Goal: Communication & Community: Answer question/provide support

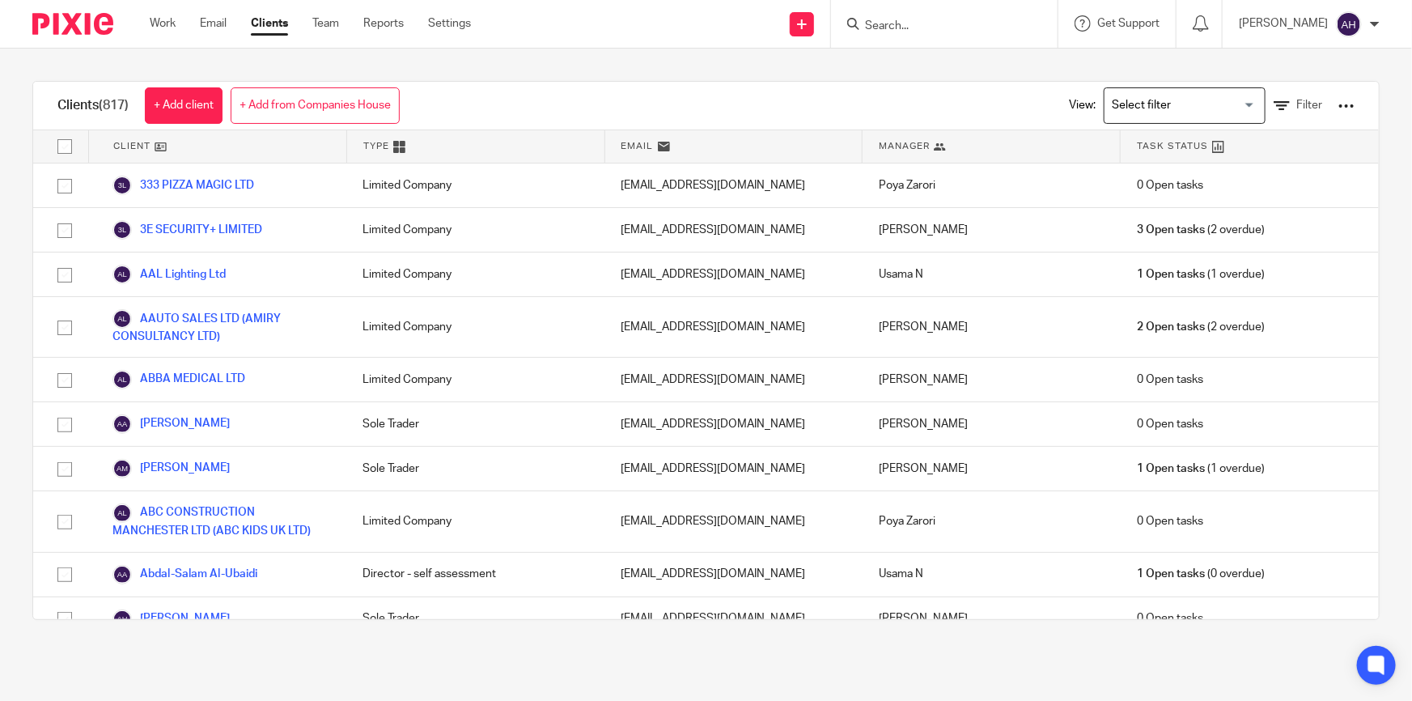
click at [963, 17] on form at bounding box center [949, 24] width 172 height 20
click at [946, 21] on input "Search" at bounding box center [936, 26] width 146 height 15
type input "3ES"
drag, startPoint x: 944, startPoint y: 21, endPoint x: 836, endPoint y: 20, distance: 107.6
click at [836, 20] on div "Send new email Create task Add client 3ES No results found. Try searching for t…" at bounding box center [953, 24] width 917 height 48
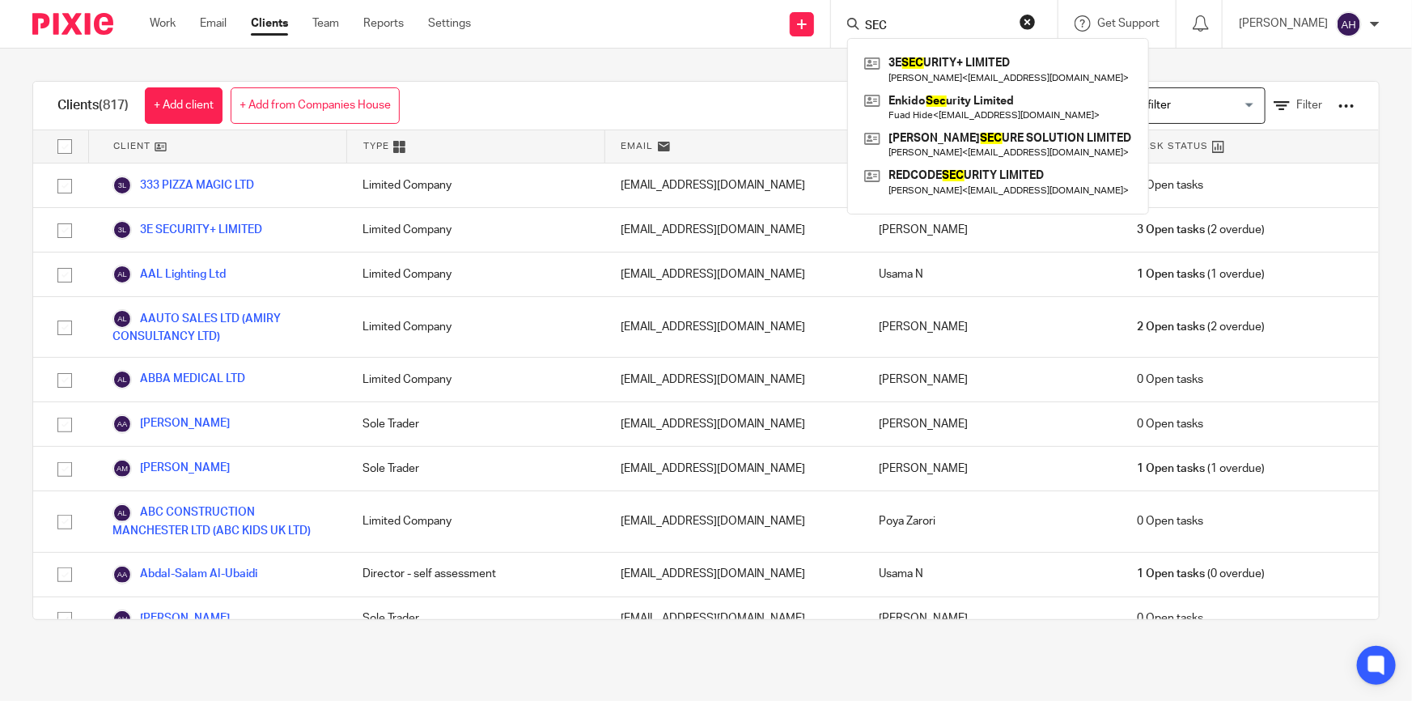
type input "SEC"
click at [1016, 48] on div "3E SEC URITY+ LIMITED Benyamin Abolghasemi < benabolghasemi@gmail.com > Enkido …" at bounding box center [998, 126] width 302 height 176
click at [1017, 57] on link at bounding box center [998, 69] width 276 height 37
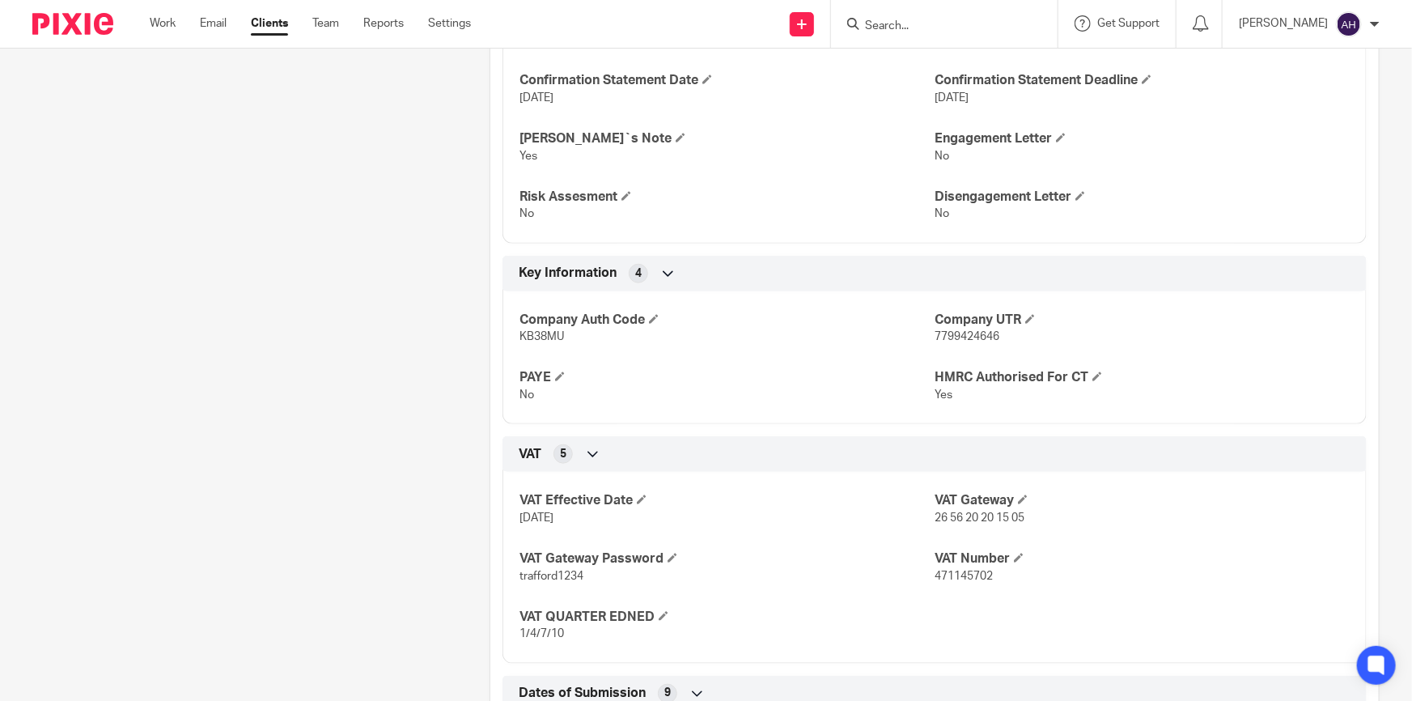
scroll to position [632, 0]
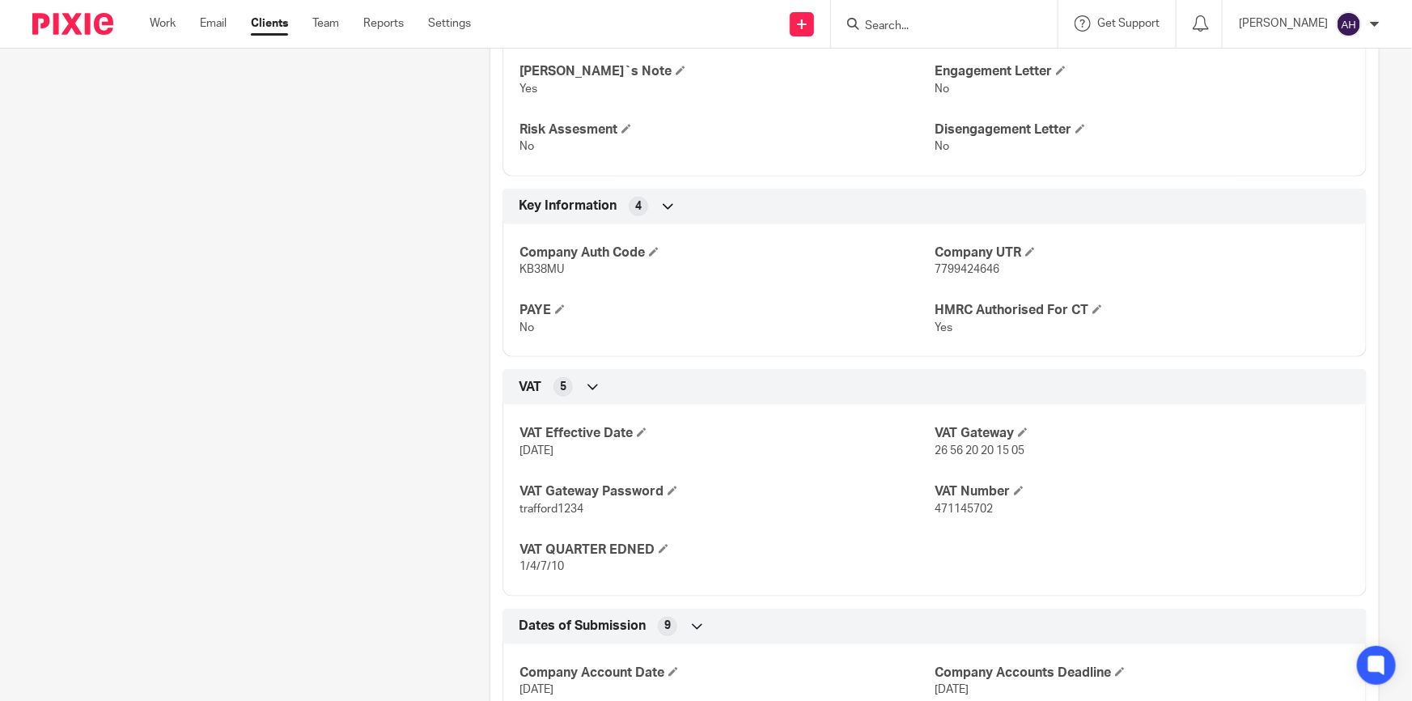
click at [969, 514] on p "471145702" at bounding box center [1141, 509] width 415 height 16
click at [969, 512] on p "471145702" at bounding box center [1141, 509] width 415 height 16
copy span "471145702"
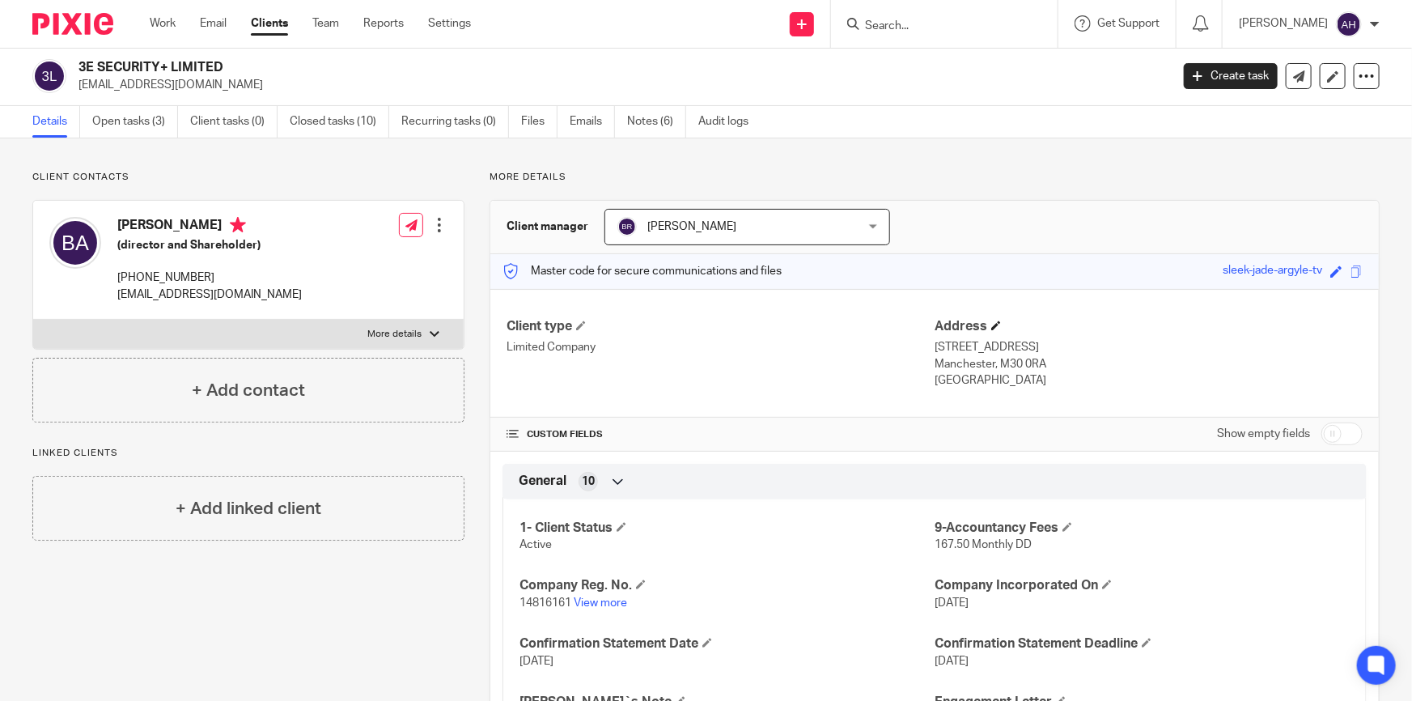
scroll to position [0, 0]
click at [1321, 431] on input "checkbox" at bounding box center [1341, 435] width 41 height 23
checkbox input "true"
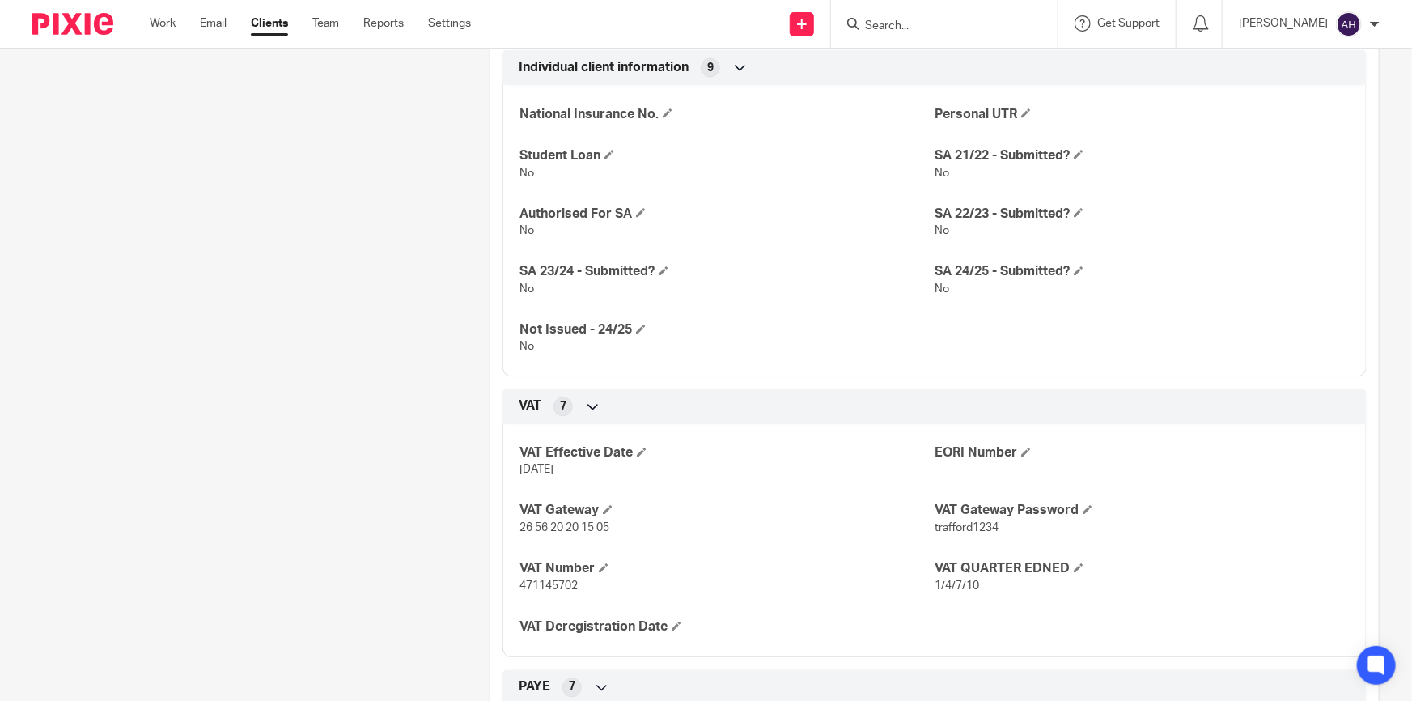
scroll to position [1471, 0]
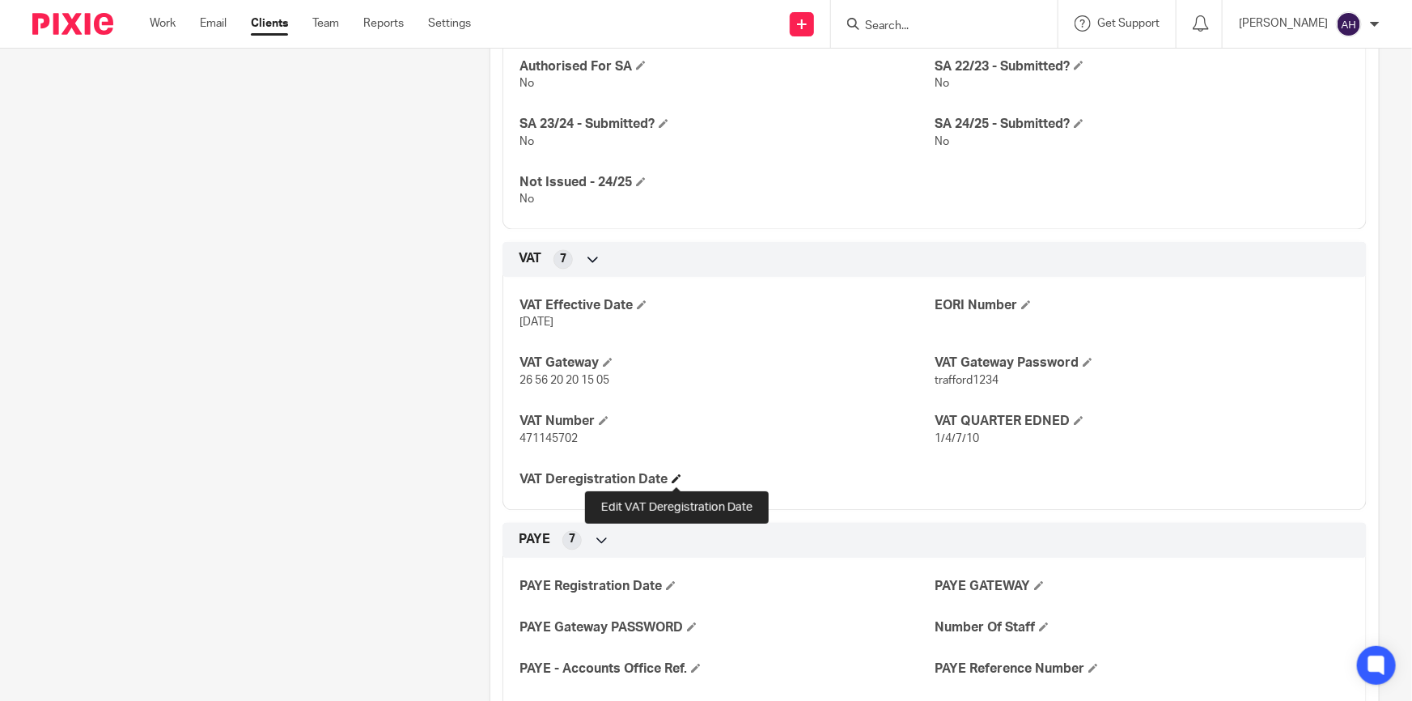
click at [671, 476] on span at bounding box center [676, 479] width 10 height 10
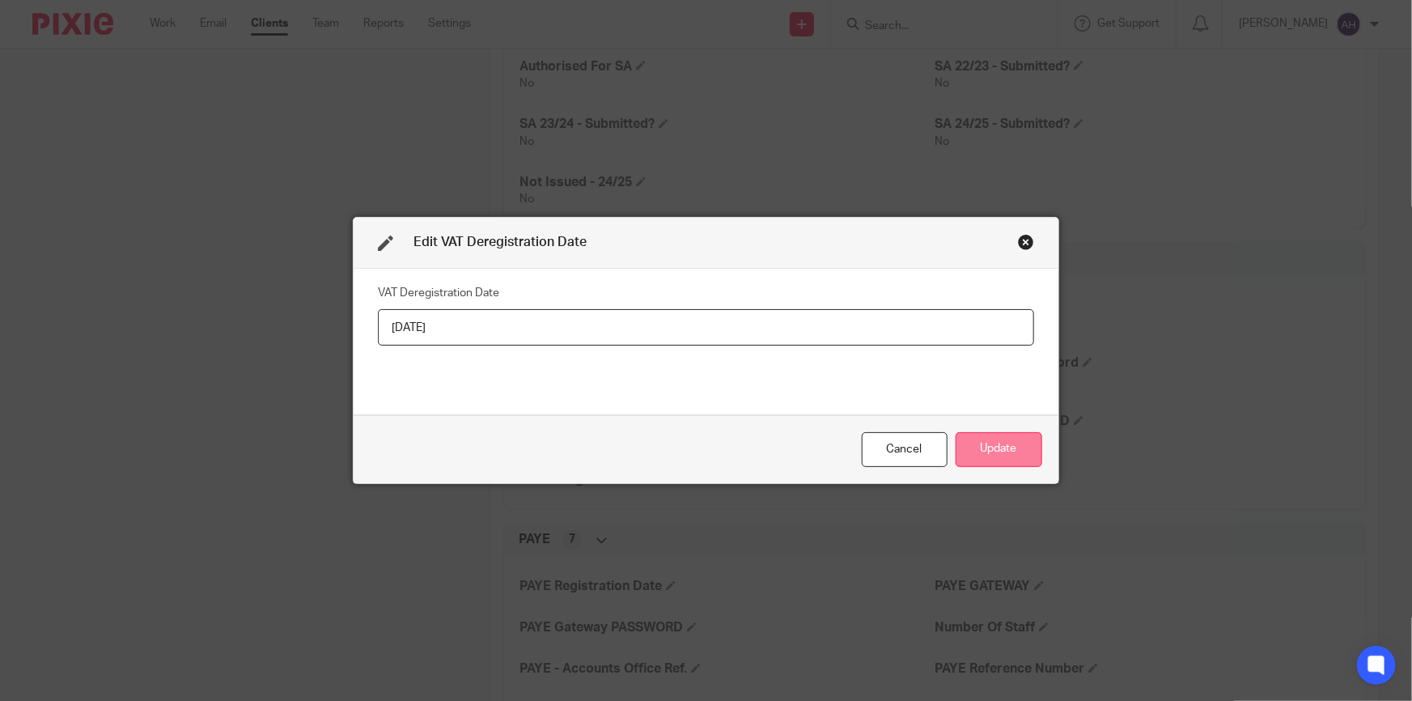
type input "22/08/2025"
click at [1015, 443] on button "Update" at bounding box center [998, 449] width 87 height 35
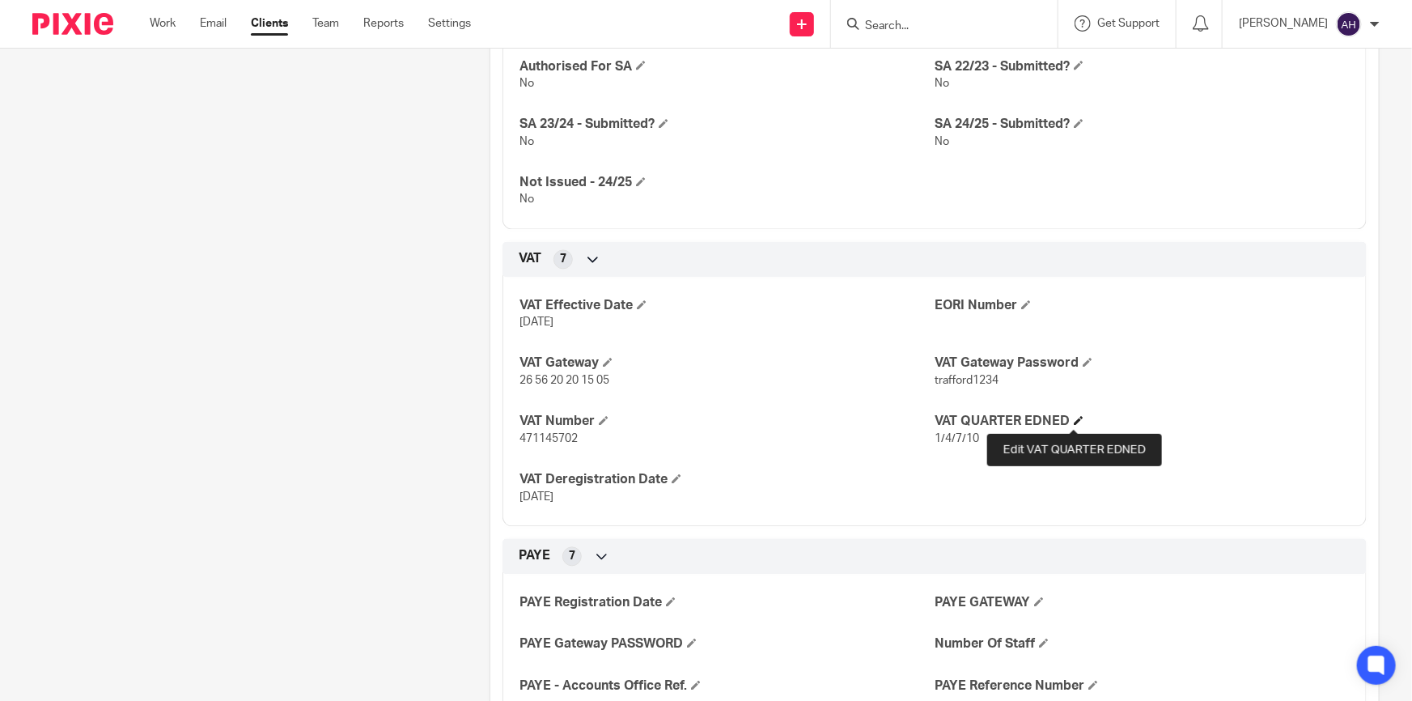
click at [1075, 417] on span at bounding box center [1079, 421] width 10 height 10
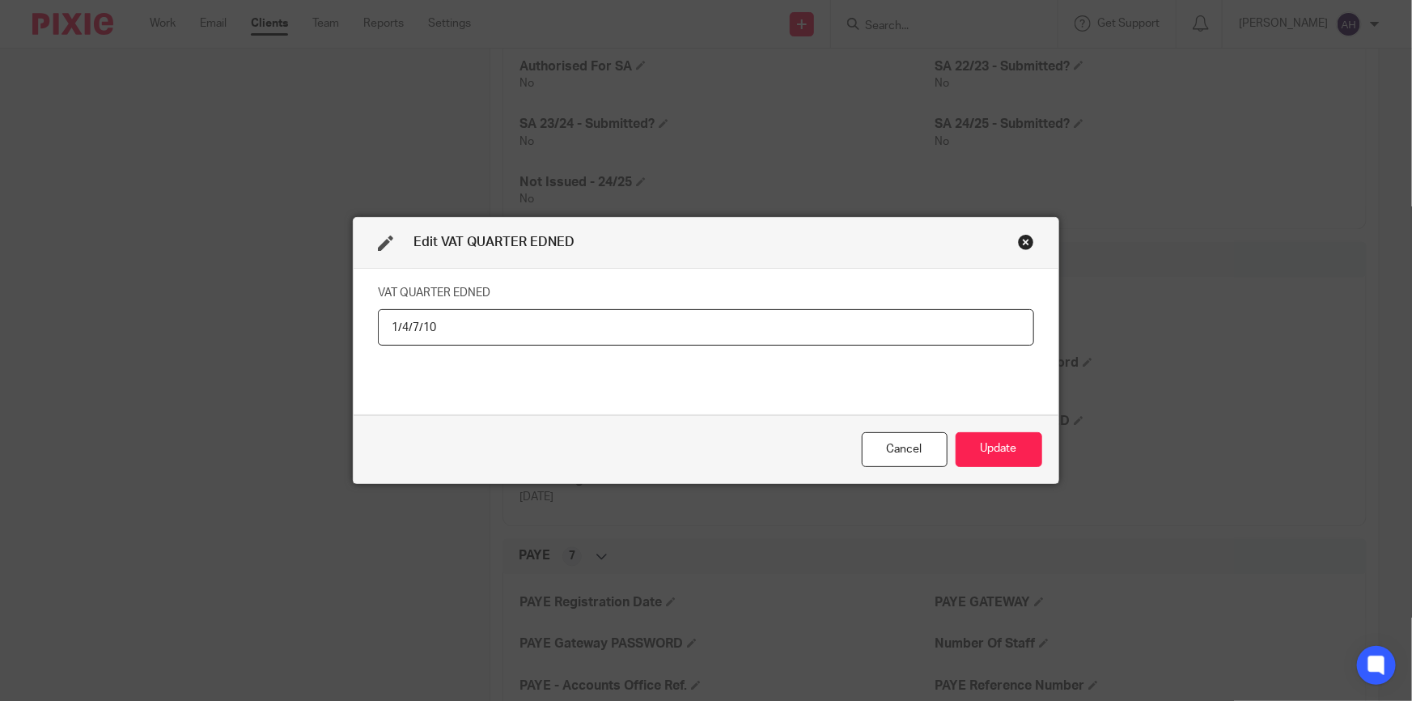
click at [494, 334] on input "1/4/7/10" at bounding box center [706, 327] width 656 height 36
click at [1010, 447] on button "Update" at bounding box center [998, 449] width 87 height 35
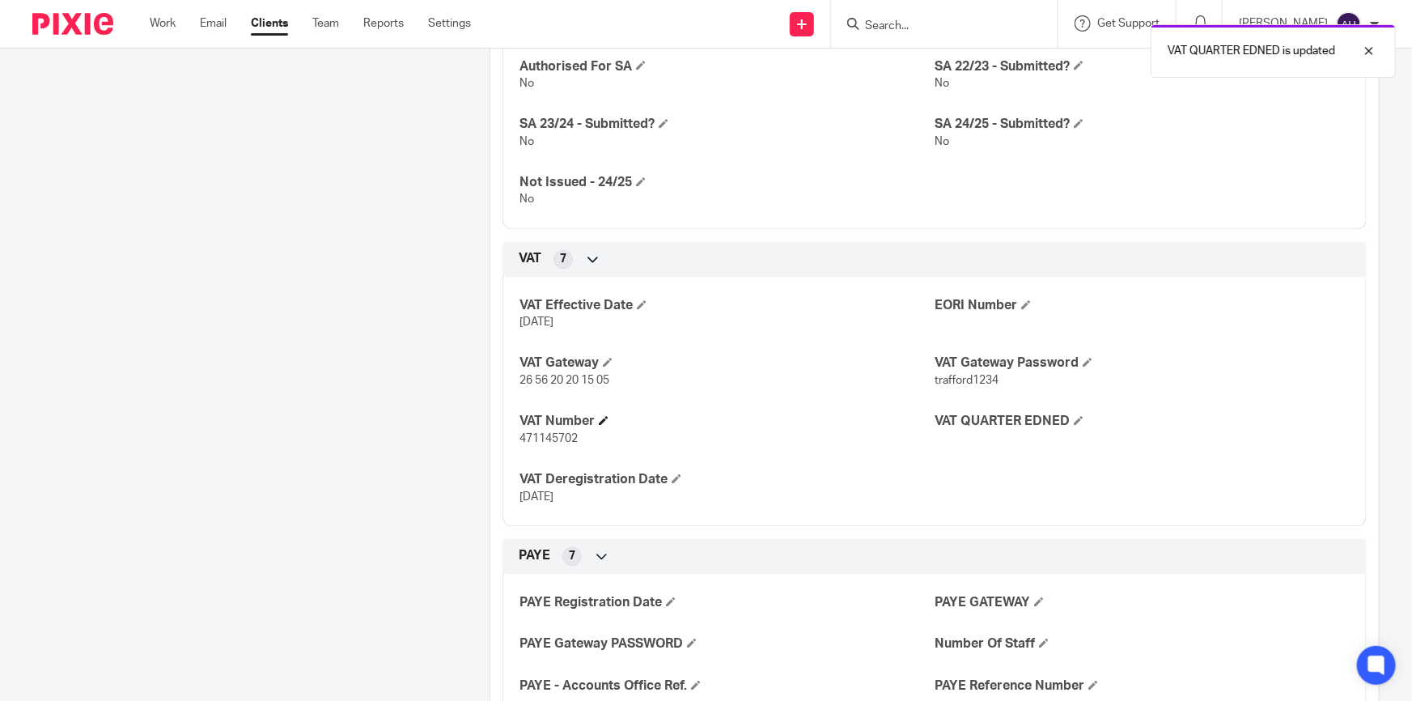
click at [727, 414] on h4 "VAT Number" at bounding box center [726, 421] width 415 height 17
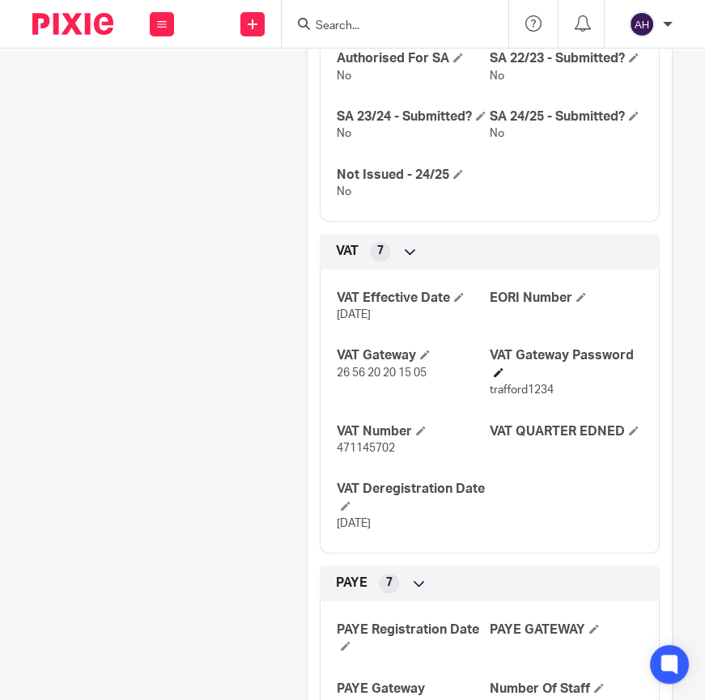
scroll to position [1618, 0]
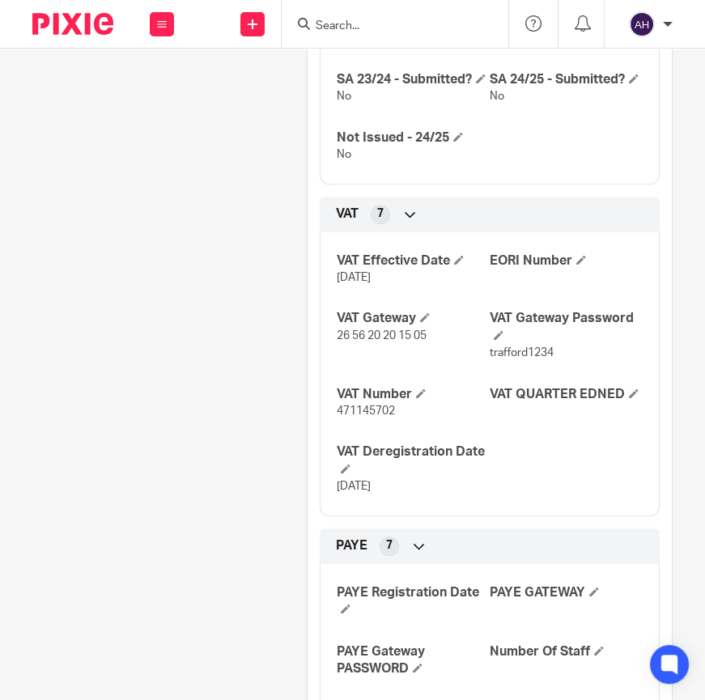
click at [368, 417] on span "471145702" at bounding box center [366, 410] width 58 height 11
copy span "471145702"
click at [430, 494] on p "22/08/2025" at bounding box center [413, 486] width 153 height 16
drag, startPoint x: 412, startPoint y: 541, endPoint x: 317, endPoint y: 542, distance: 94.7
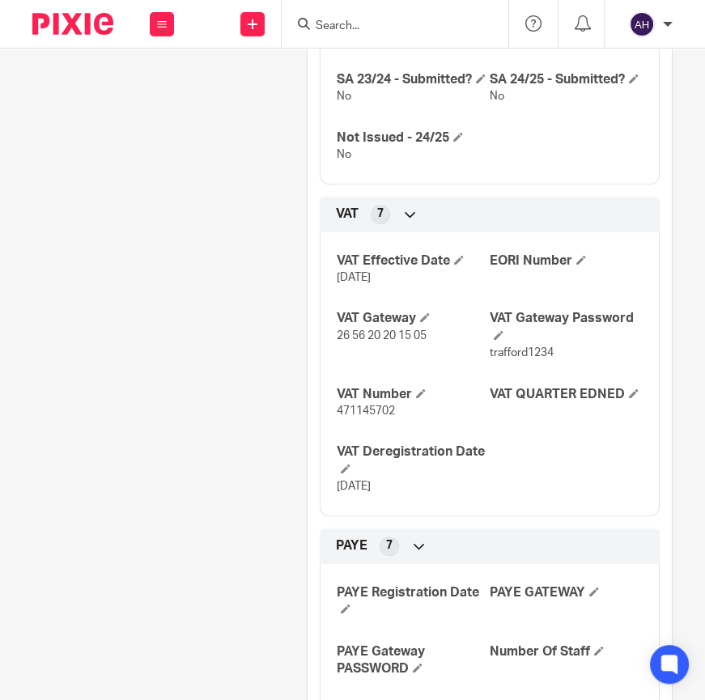
click at [320, 516] on div "VAT Effective Date 1 Nov 2023 EORI Number VAT Gateway 26 56 20 20 15 05 VAT Gat…" at bounding box center [490, 368] width 340 height 296
copy span "22/08/2025"
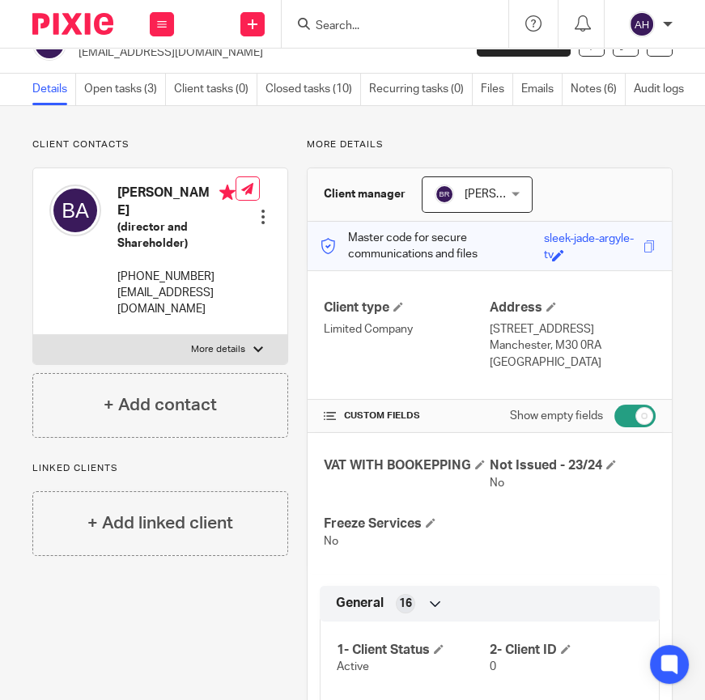
scroll to position [0, 0]
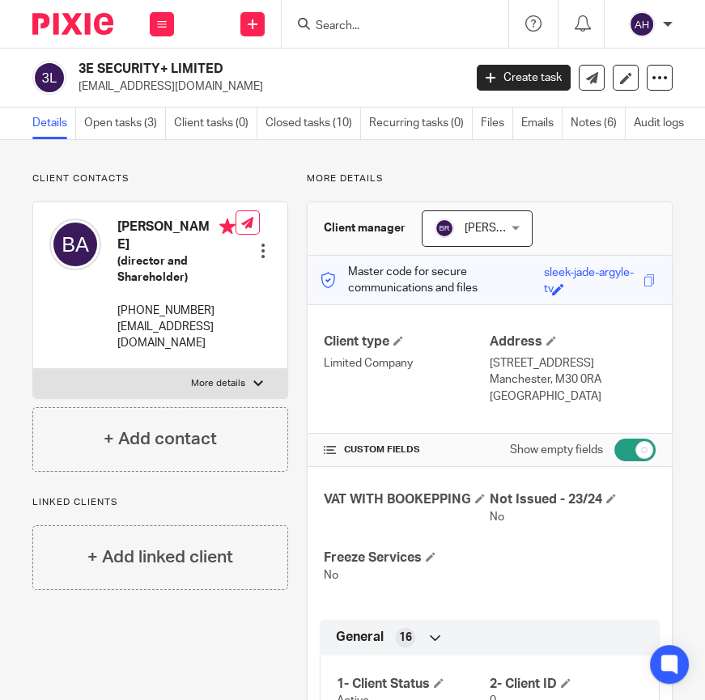
click at [148, 227] on h4 "Benyamin Abolghasemi" at bounding box center [176, 235] width 118 height 35
copy h4 "Benyamin"
click at [170, 328] on p "benabolghasemi@gmail.com" at bounding box center [176, 335] width 118 height 33
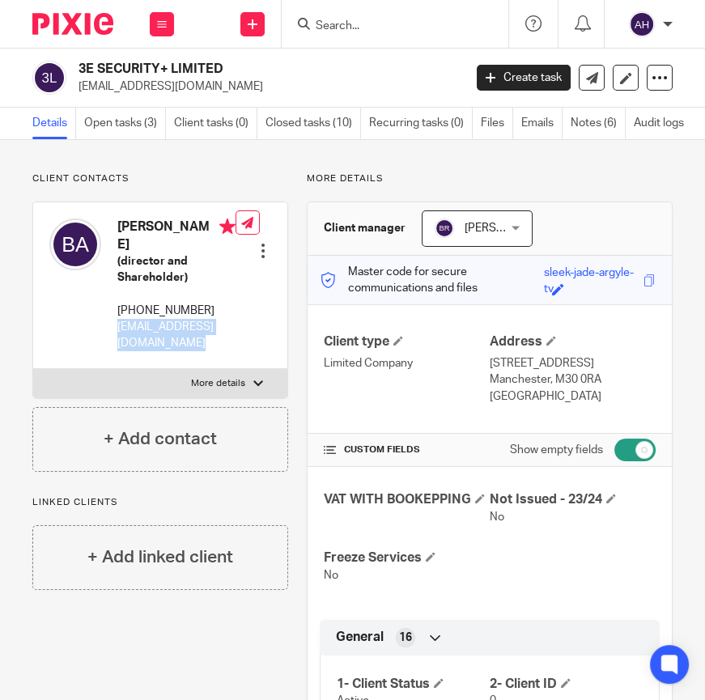
click at [170, 328] on p "benabolghasemi@gmail.com" at bounding box center [176, 335] width 118 height 33
copy div "benabolghasemi@gmail.com"
click at [138, 70] on h2 "3E SECURITY+ LIMITED" at bounding box center [227, 69] width 299 height 17
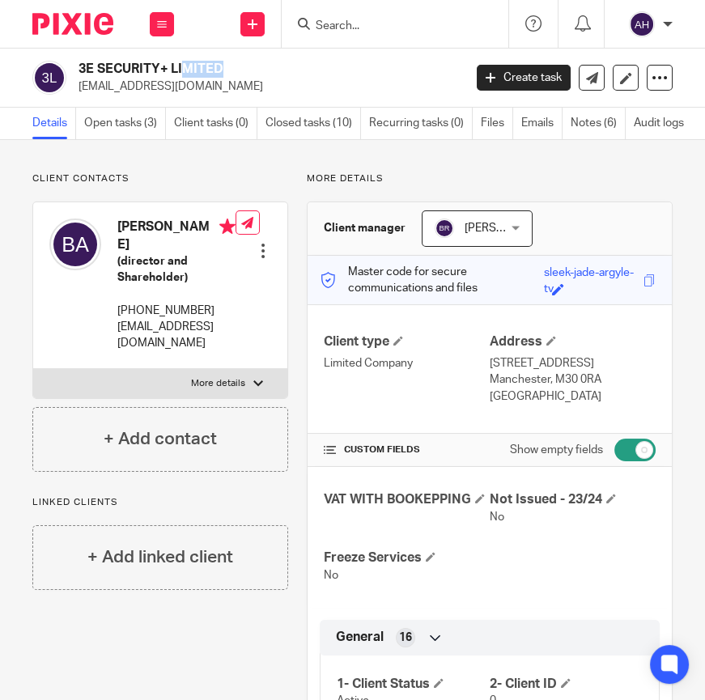
copy div "3E SECURITY+ LIMITED"
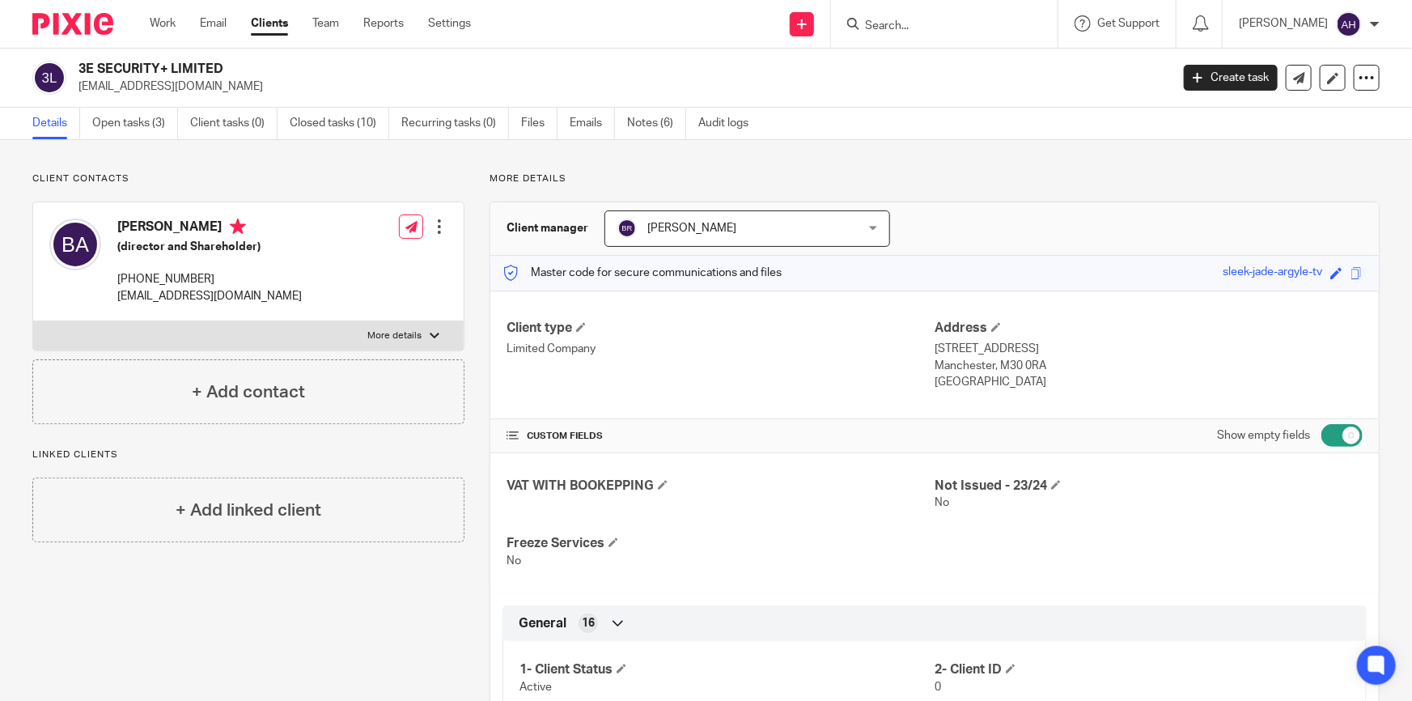
click at [973, 29] on input "Search" at bounding box center [936, 26] width 146 height 15
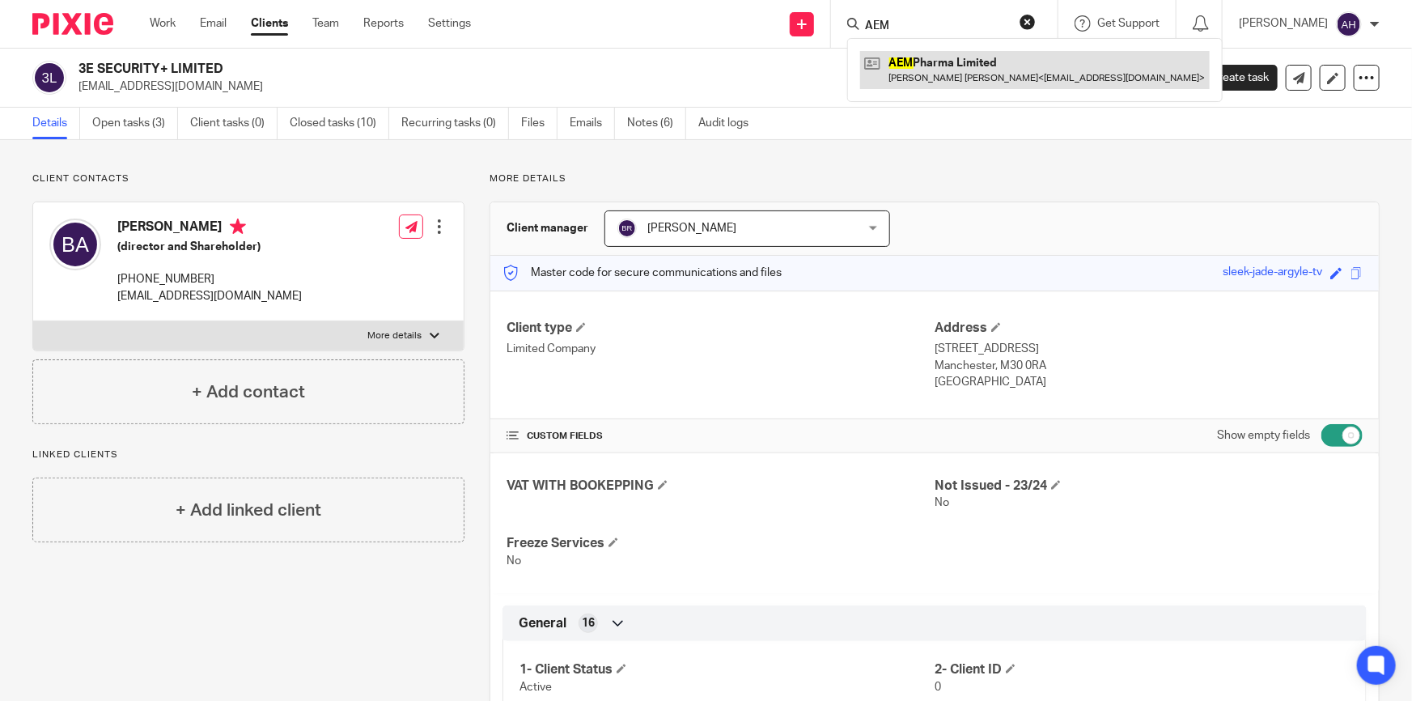
type input "AEM"
click at [972, 61] on link at bounding box center [1034, 69] width 349 height 37
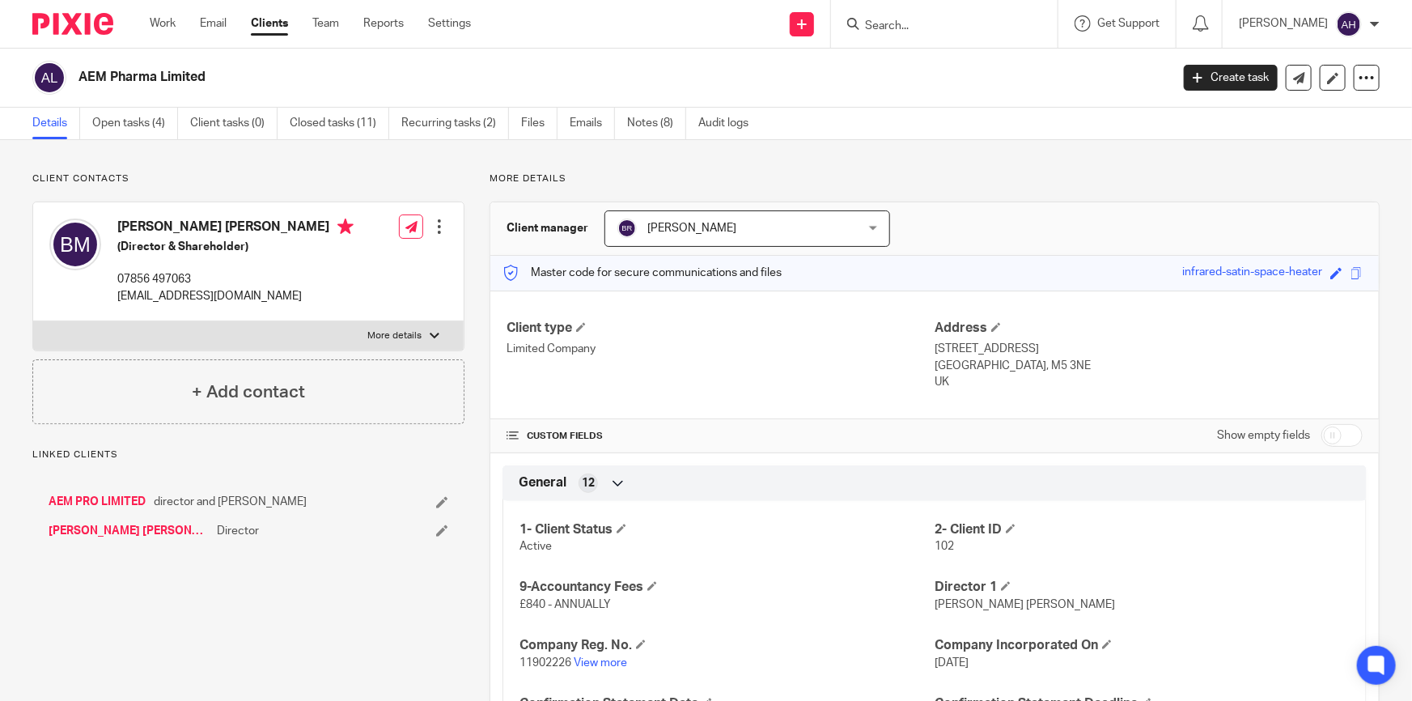
click at [194, 297] on p "[EMAIL_ADDRESS][DOMAIN_NAME]" at bounding box center [235, 296] width 236 height 16
click at [193, 297] on p "[EMAIL_ADDRESS][DOMAIN_NAME]" at bounding box center [235, 296] width 236 height 16
copy div "[EMAIL_ADDRESS][DOMAIN_NAME]"
click at [937, 25] on input "Search" at bounding box center [936, 26] width 146 height 15
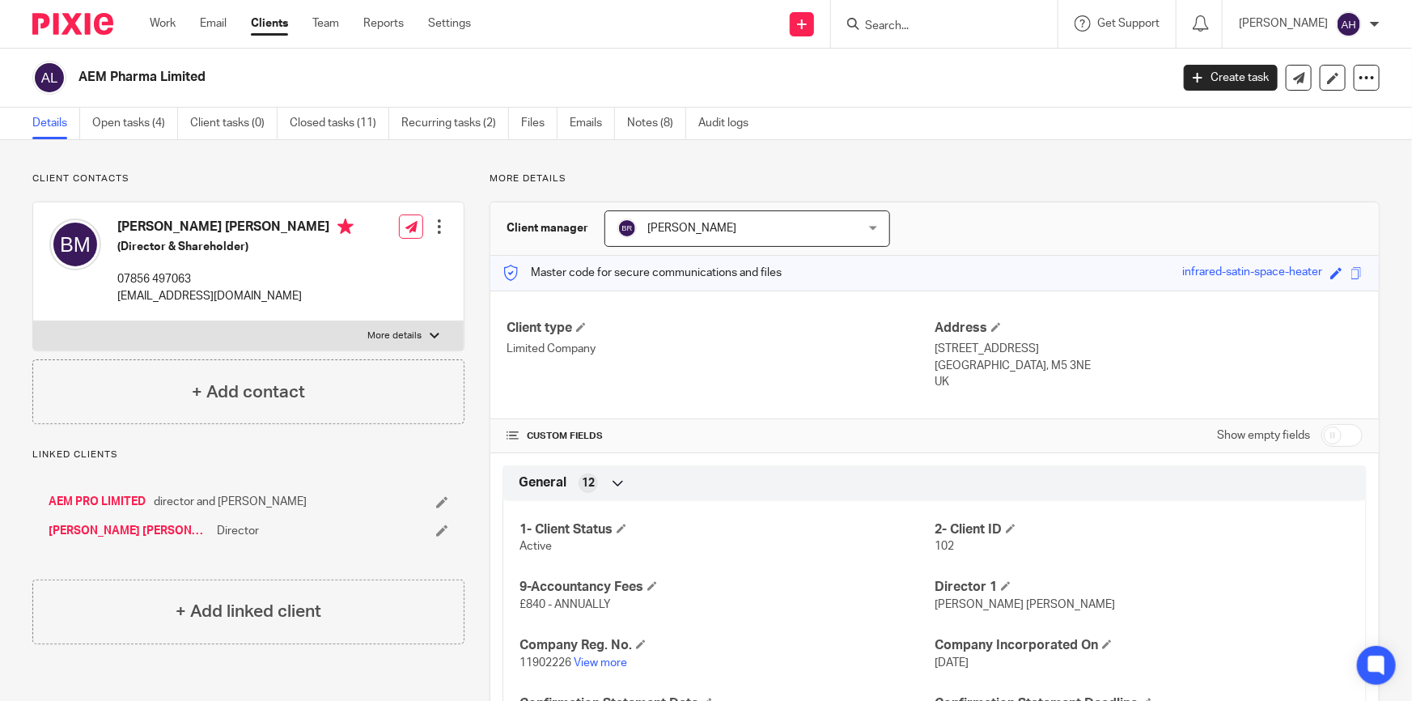
click at [658, 355] on p "Limited Company" at bounding box center [720, 349] width 428 height 16
click at [1001, 25] on input "Search" at bounding box center [936, 26] width 146 height 15
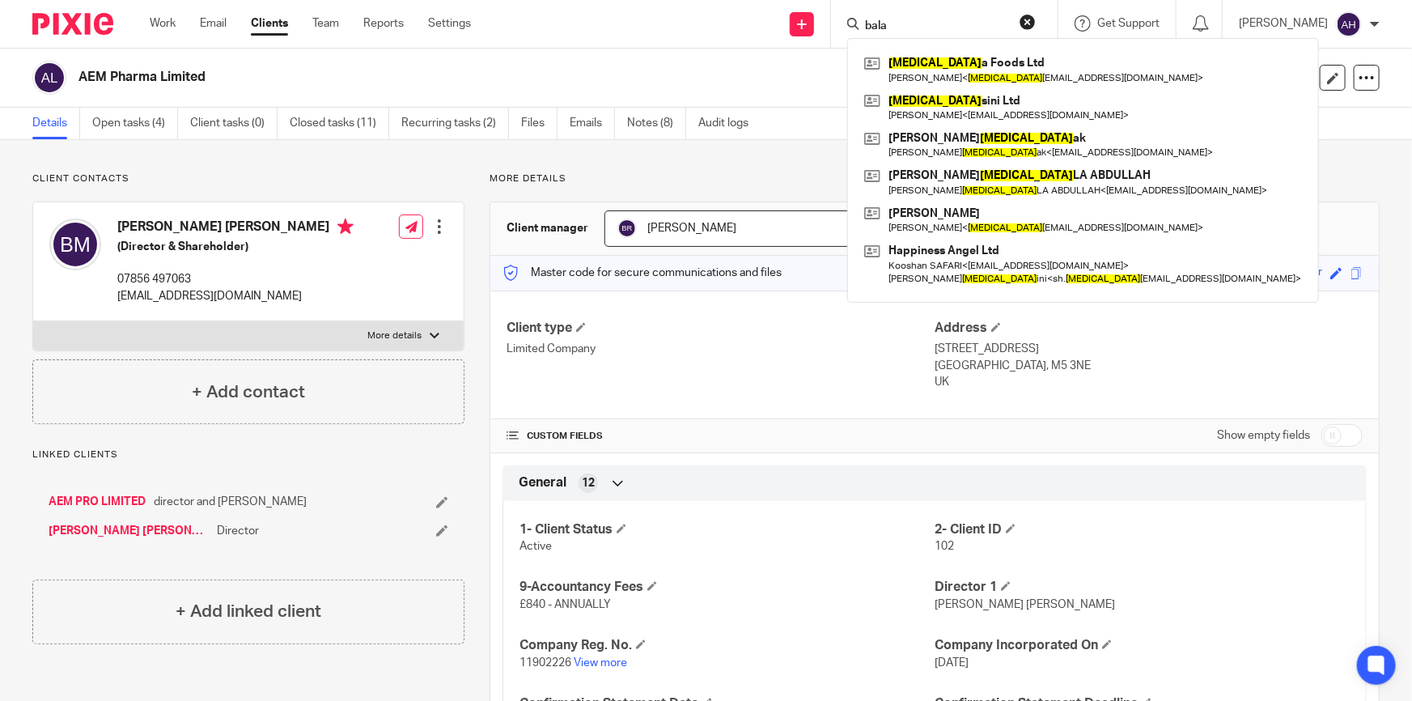
type input "bala"
click button "submit" at bounding box center [0, 0] width 0 height 0
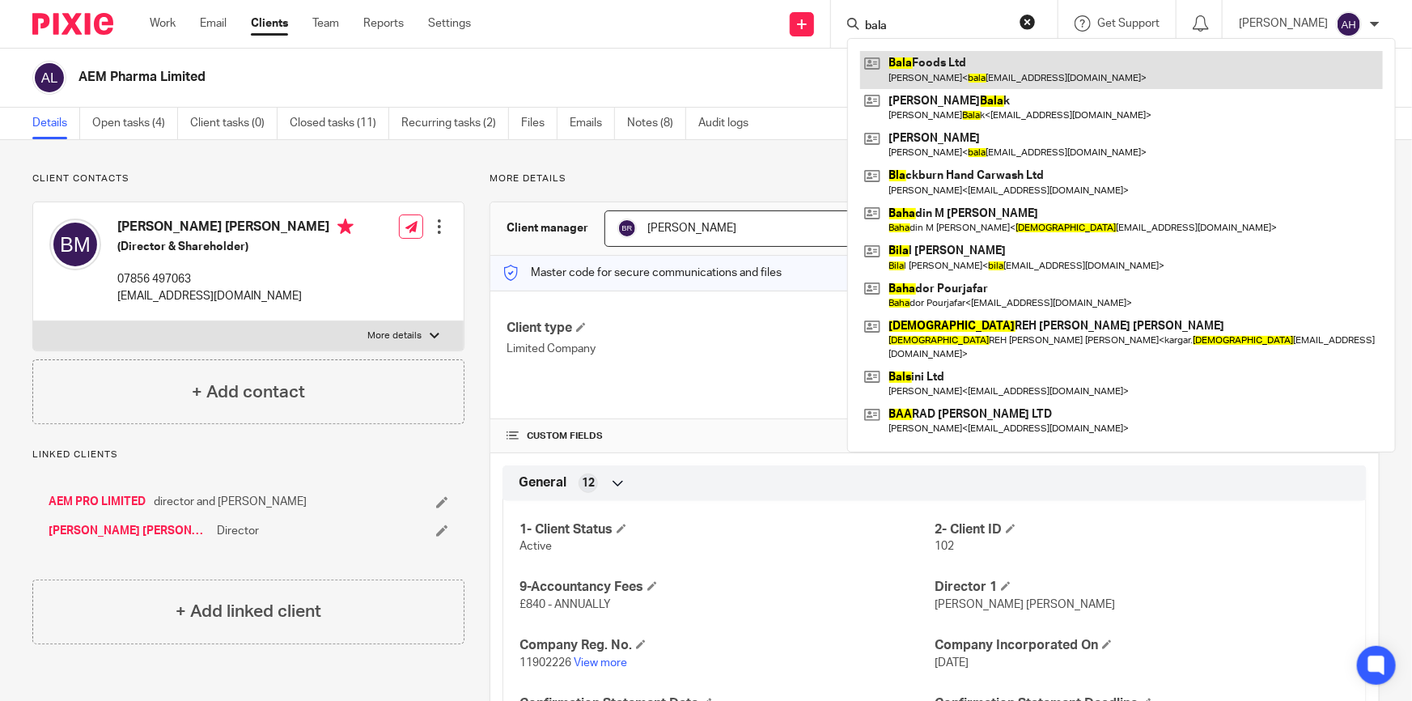
click at [1015, 65] on link at bounding box center [1121, 69] width 523 height 37
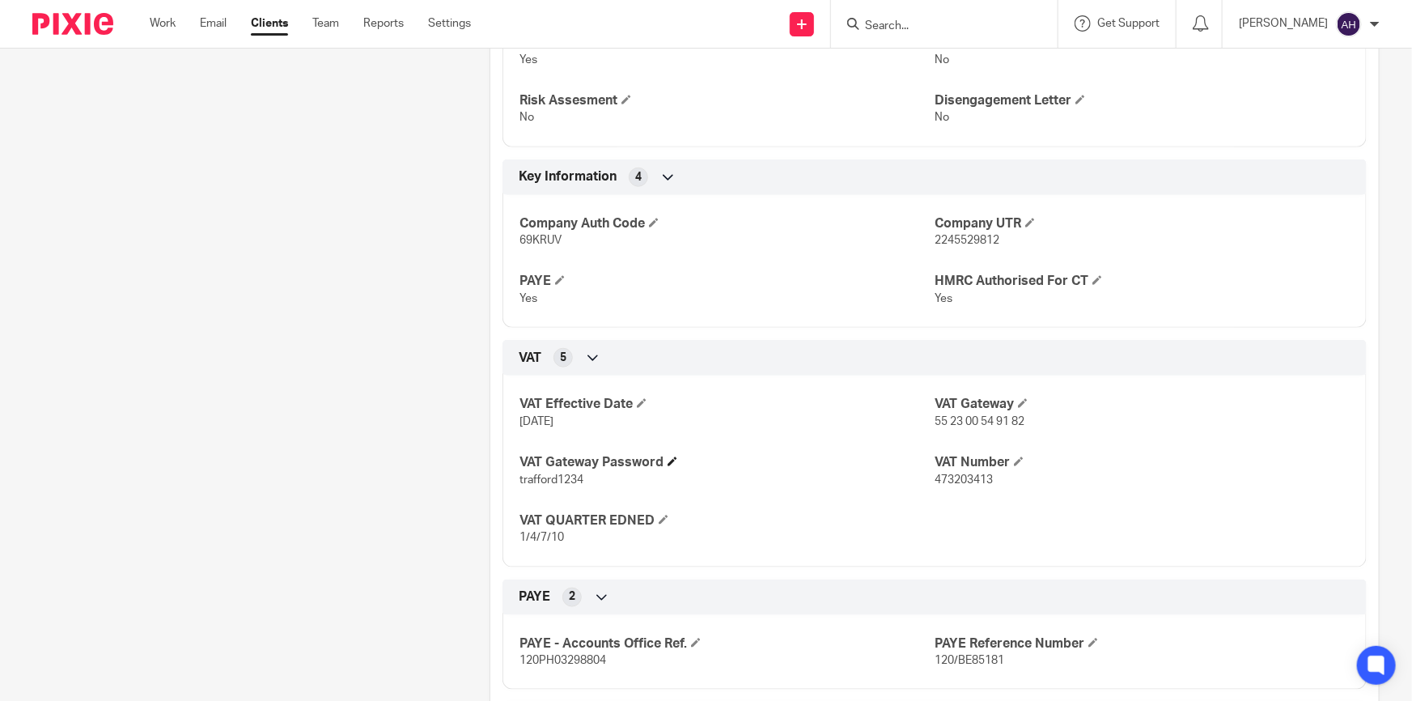
scroll to position [662, 0]
click at [967, 476] on span "473203413" at bounding box center [963, 478] width 58 height 11
copy span "473203413"
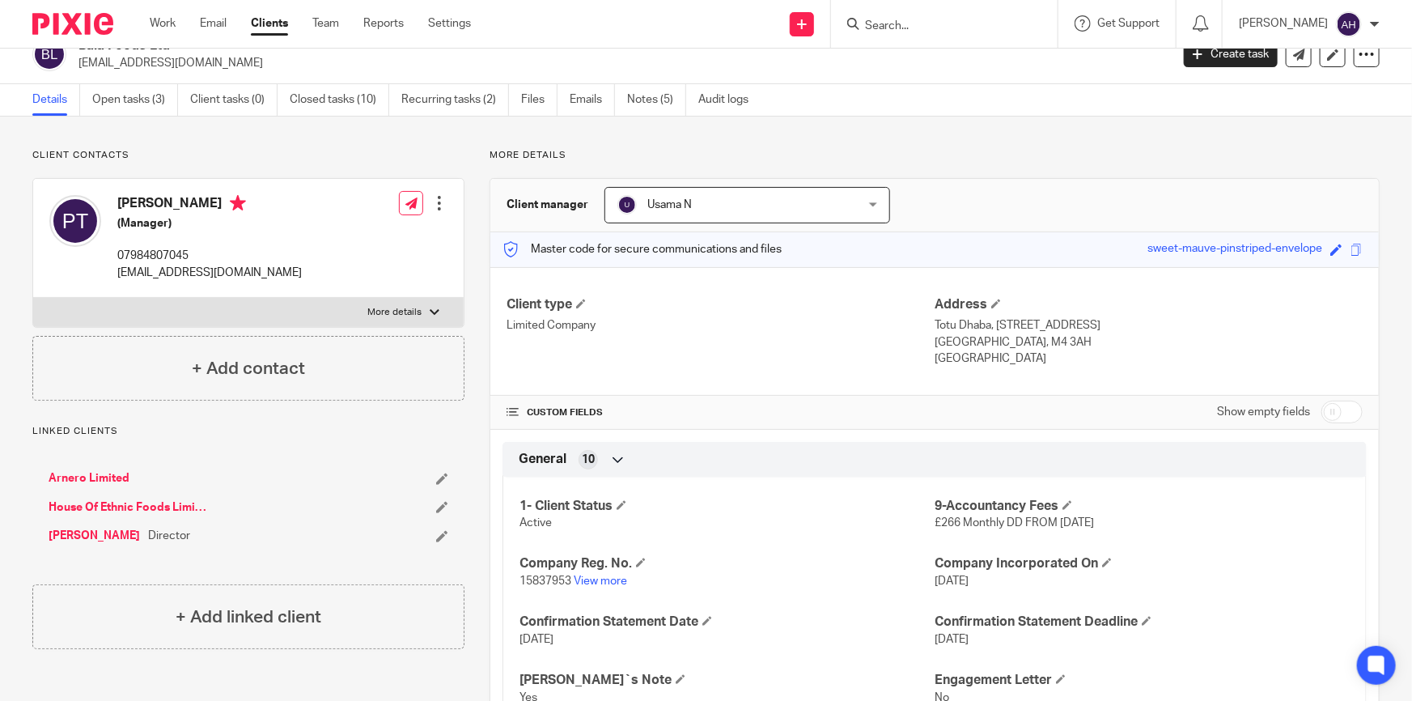
scroll to position [0, 0]
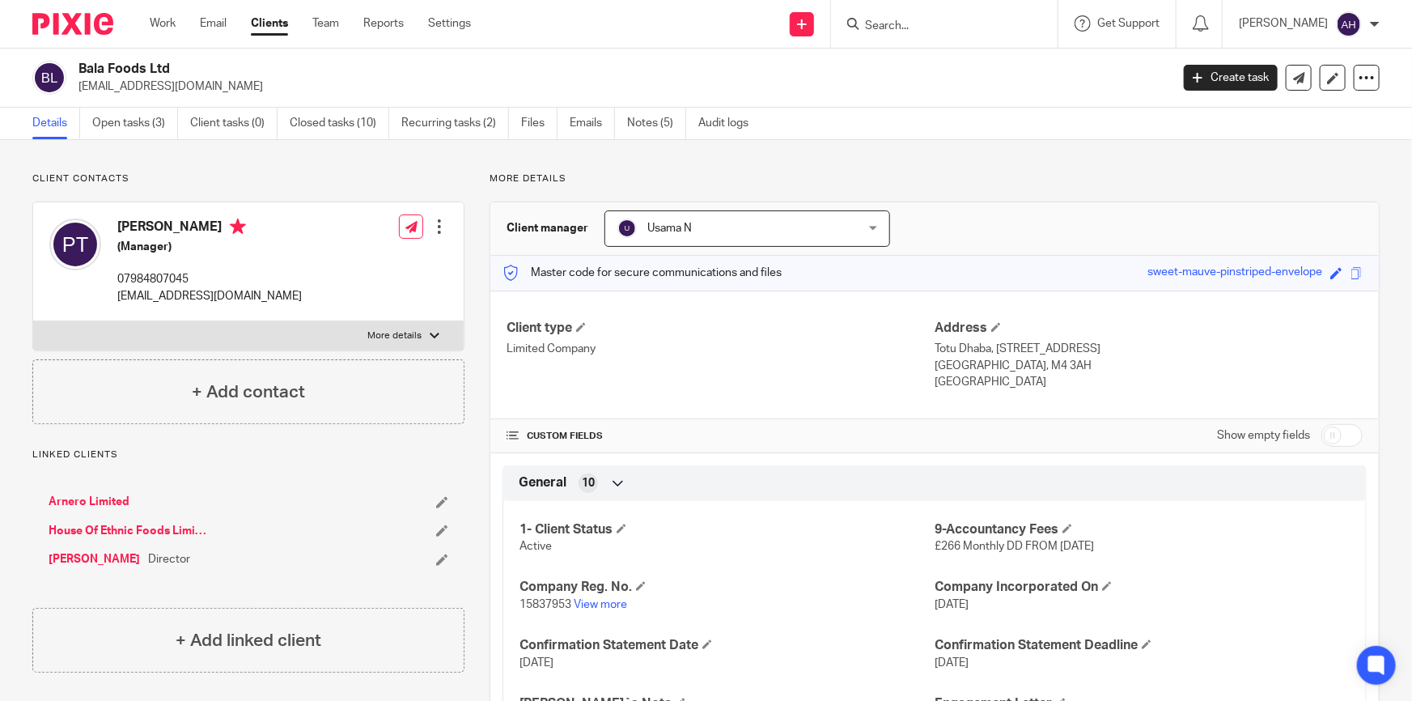
drag, startPoint x: 297, startPoint y: 291, endPoint x: 119, endPoint y: 294, distance: 178.0
click at [119, 294] on div "Poornima Toteja (Manager) 07984807045 balafoods.manchester@gmail.com Edit conta…" at bounding box center [248, 261] width 430 height 119
copy p "balafoods.manchester@gmail.com"
click at [201, 87] on p "balafoods.manchester@gmail.com" at bounding box center [618, 86] width 1081 height 16
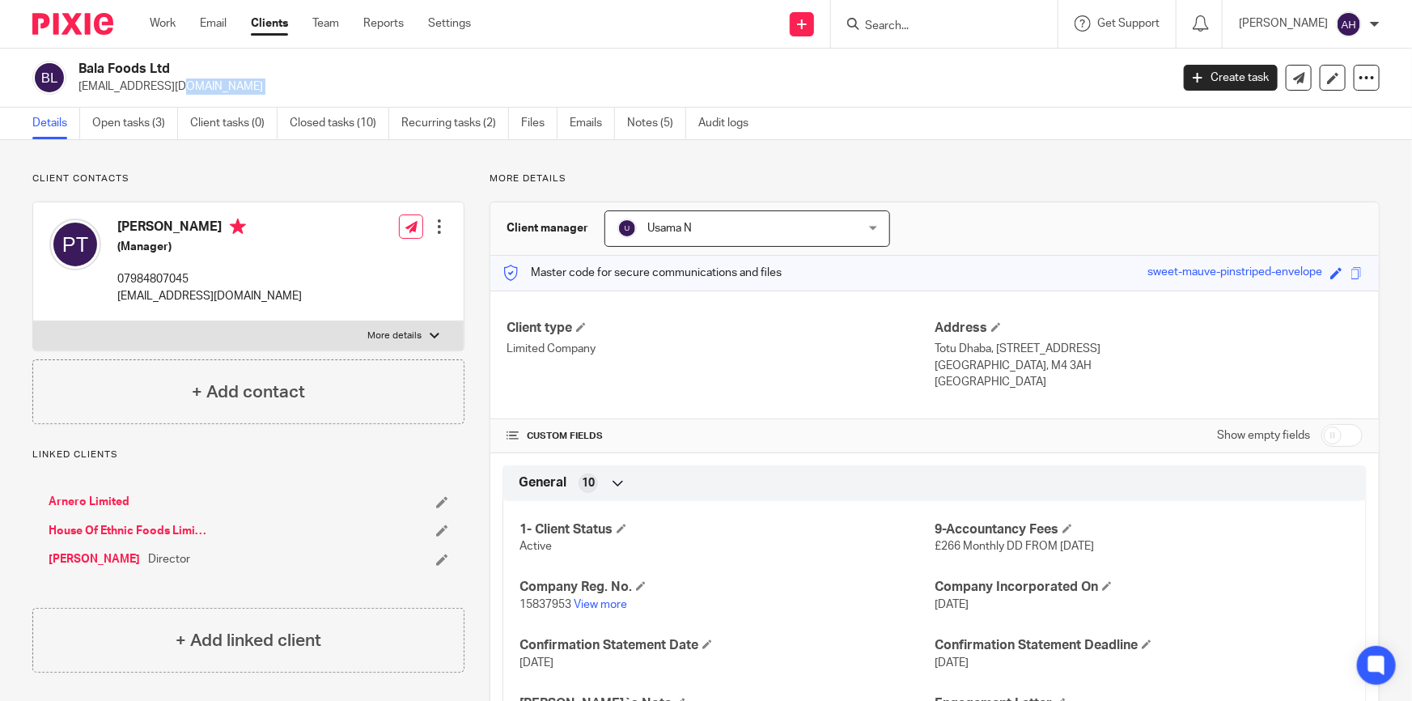
click at [201, 87] on p "balafoods.manchester@gmail.com" at bounding box center [618, 86] width 1081 height 16
click at [381, 334] on p "More details" at bounding box center [394, 335] width 54 height 13
click at [33, 321] on input "More details" at bounding box center [32, 320] width 1 height 1
checkbox input "true"
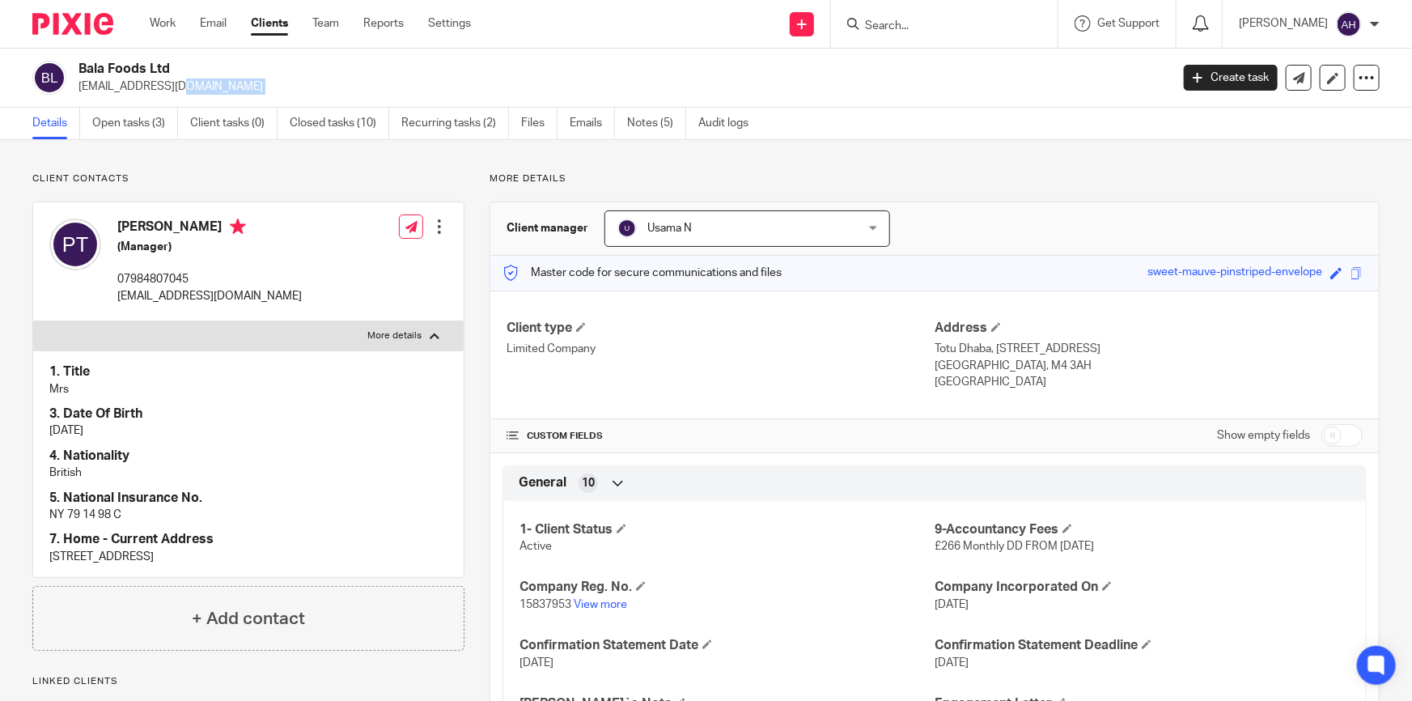
click at [1209, 22] on icon at bounding box center [1200, 23] width 16 height 16
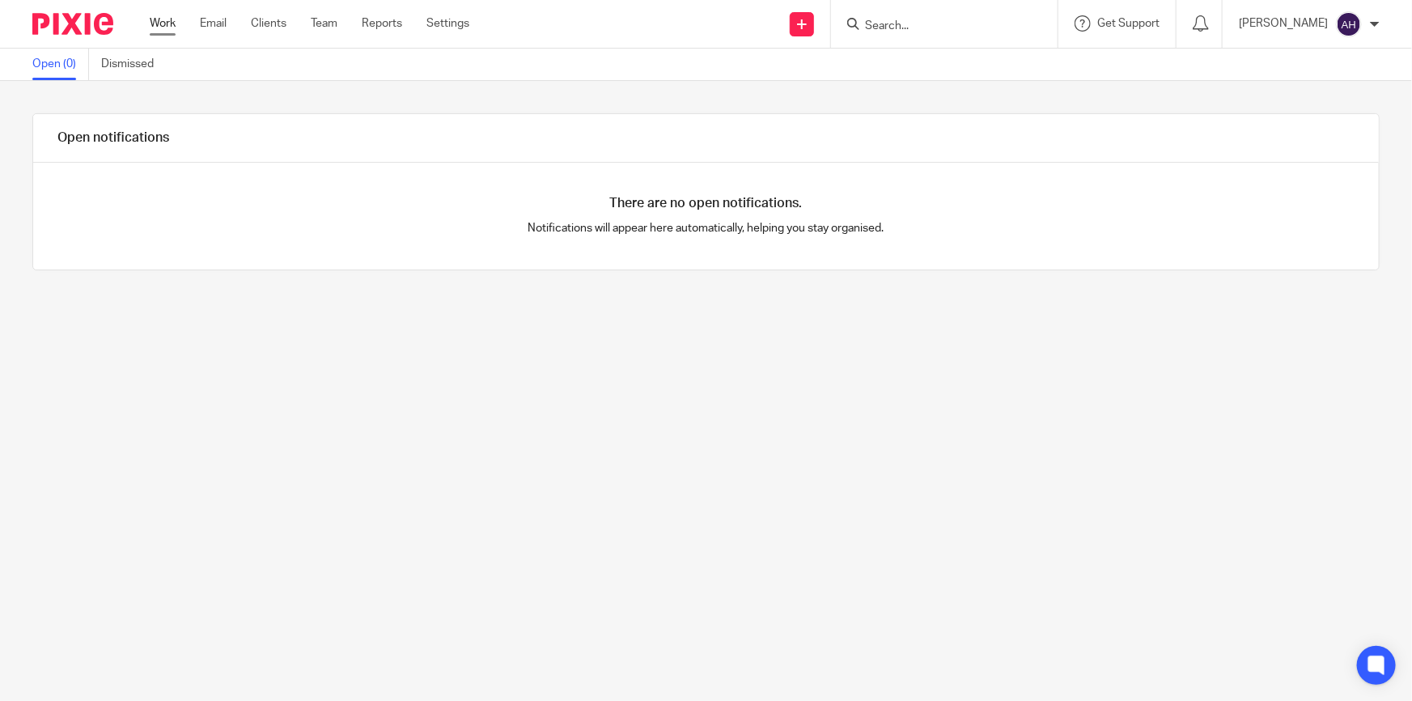
click at [160, 22] on link "Work" at bounding box center [163, 23] width 26 height 16
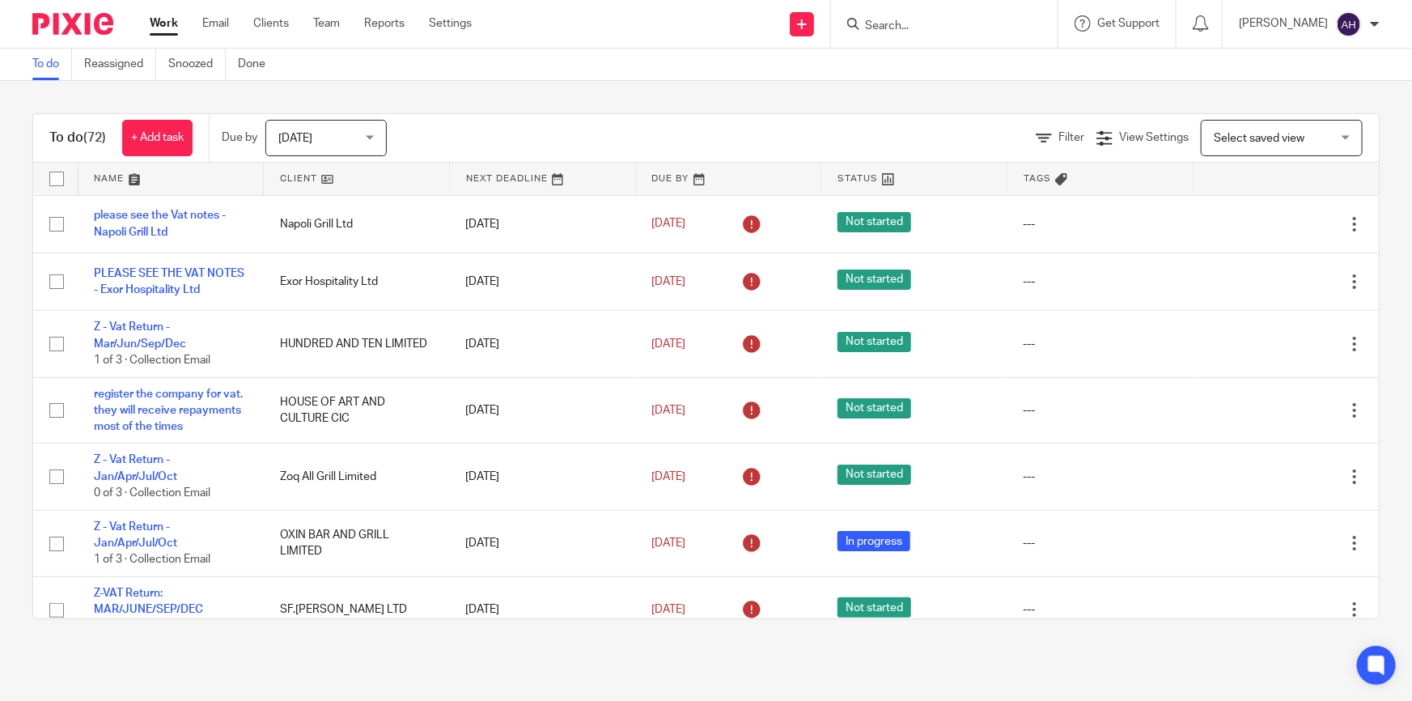
click at [115, 174] on link at bounding box center [170, 179] width 185 height 32
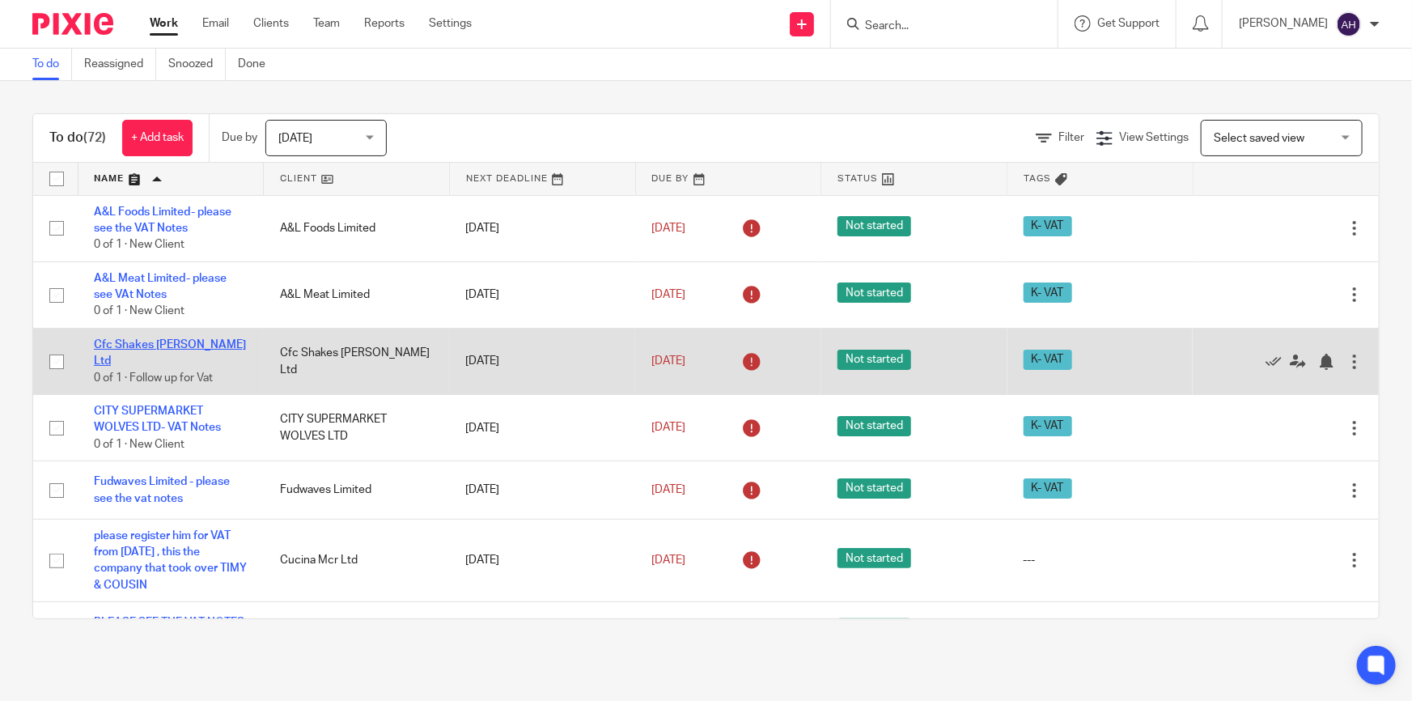
click at [201, 347] on link "Cfc Shakes [PERSON_NAME] Ltd" at bounding box center [170, 353] width 152 height 28
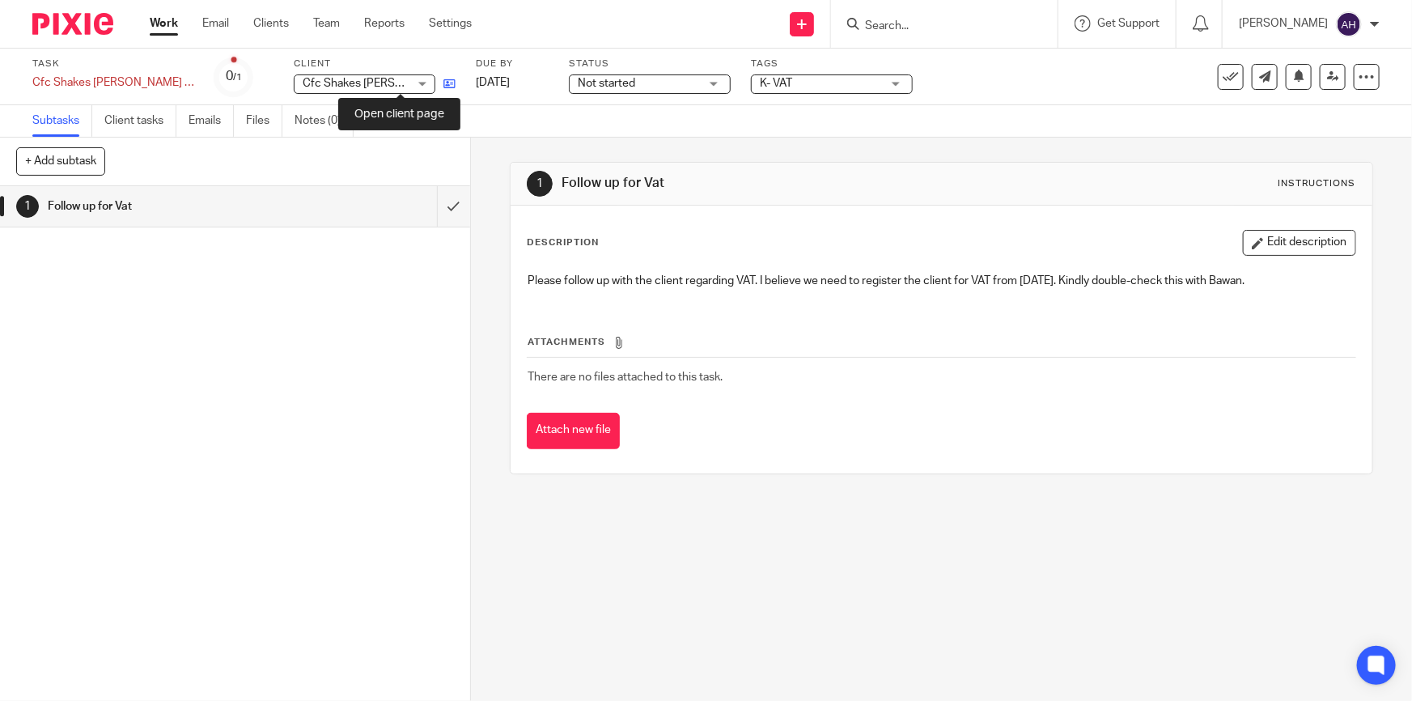
click at [443, 82] on icon at bounding box center [449, 84] width 12 height 12
click at [319, 117] on link "Notes (0)" at bounding box center [323, 121] width 59 height 32
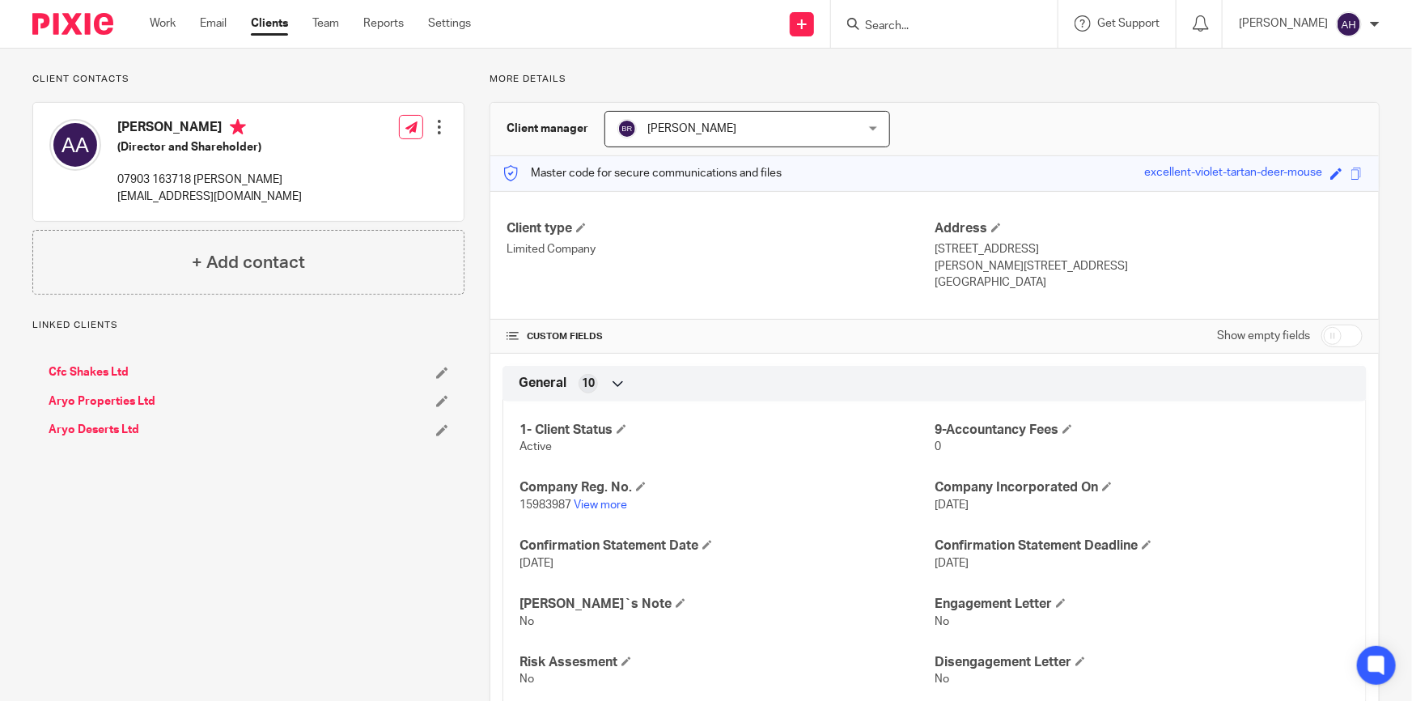
scroll to position [99, 0]
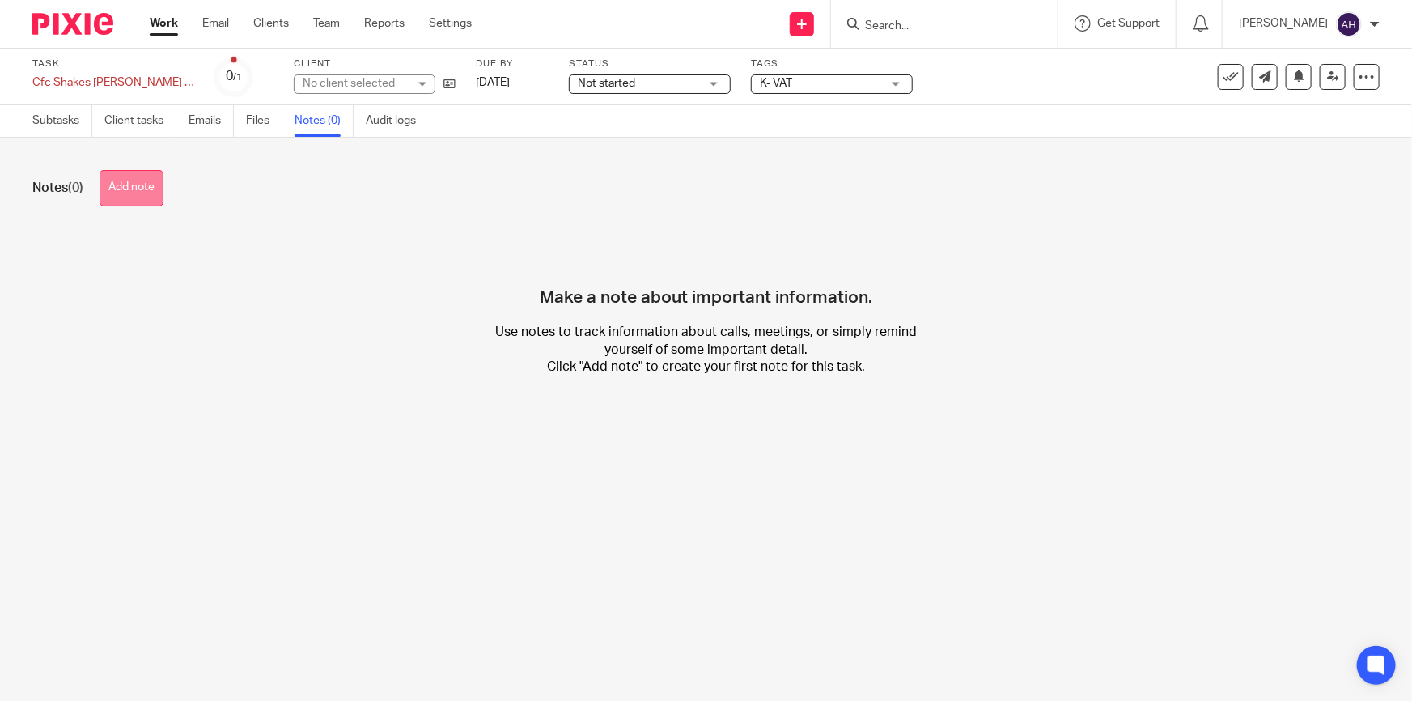
click at [159, 191] on button "Add note" at bounding box center [132, 188] width 64 height 36
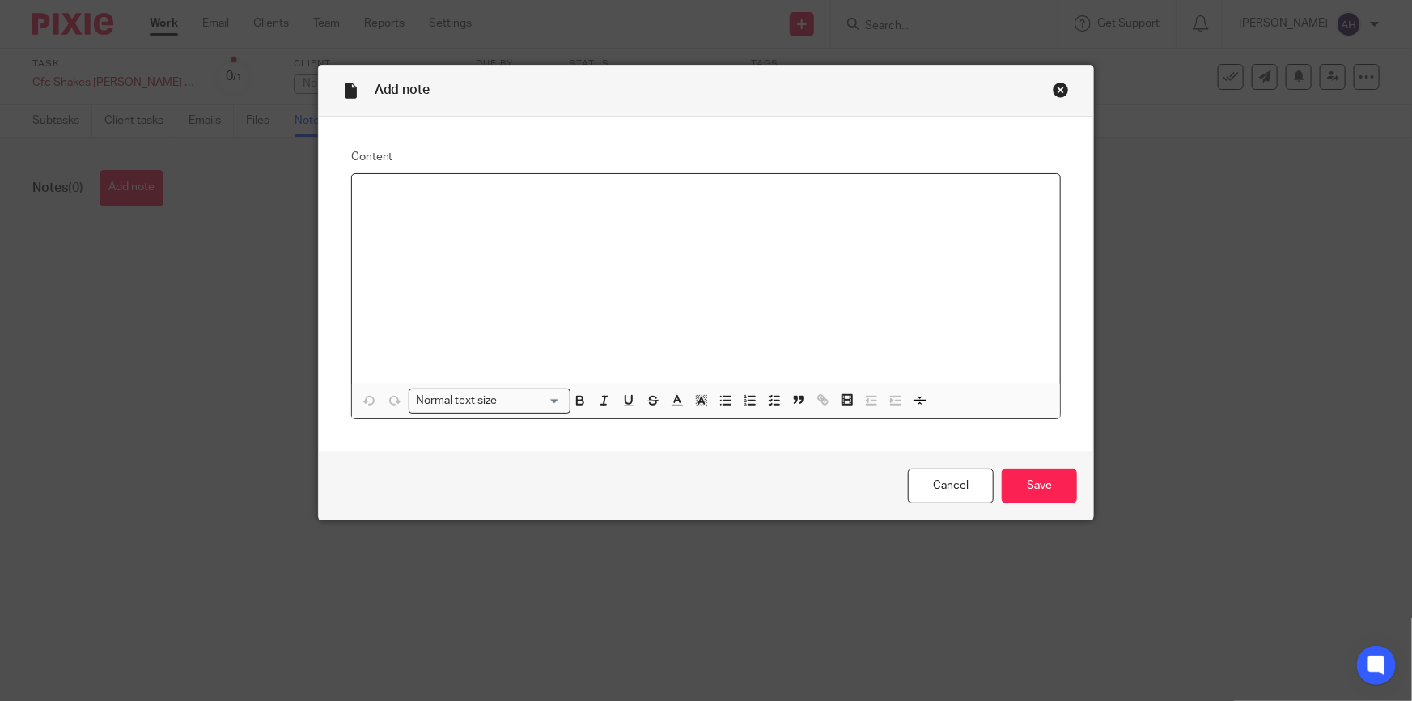
click at [459, 226] on div at bounding box center [706, 279] width 709 height 210
click at [581, 230] on p "WE APPLIED COMPANY UTR AGAIN" at bounding box center [706, 227] width 683 height 16
click at [523, 267] on div "waiting his UTR WE APPLIED COMPANY UTR AGAIN" at bounding box center [706, 279] width 709 height 210
click at [565, 231] on p "WE APPLIED COMPANY UTR AGAIN" at bounding box center [706, 227] width 683 height 16
click at [373, 242] on p "HE WILL SNED IT TO [GEOGRAPHIC_DATA]" at bounding box center [706, 244] width 683 height 16
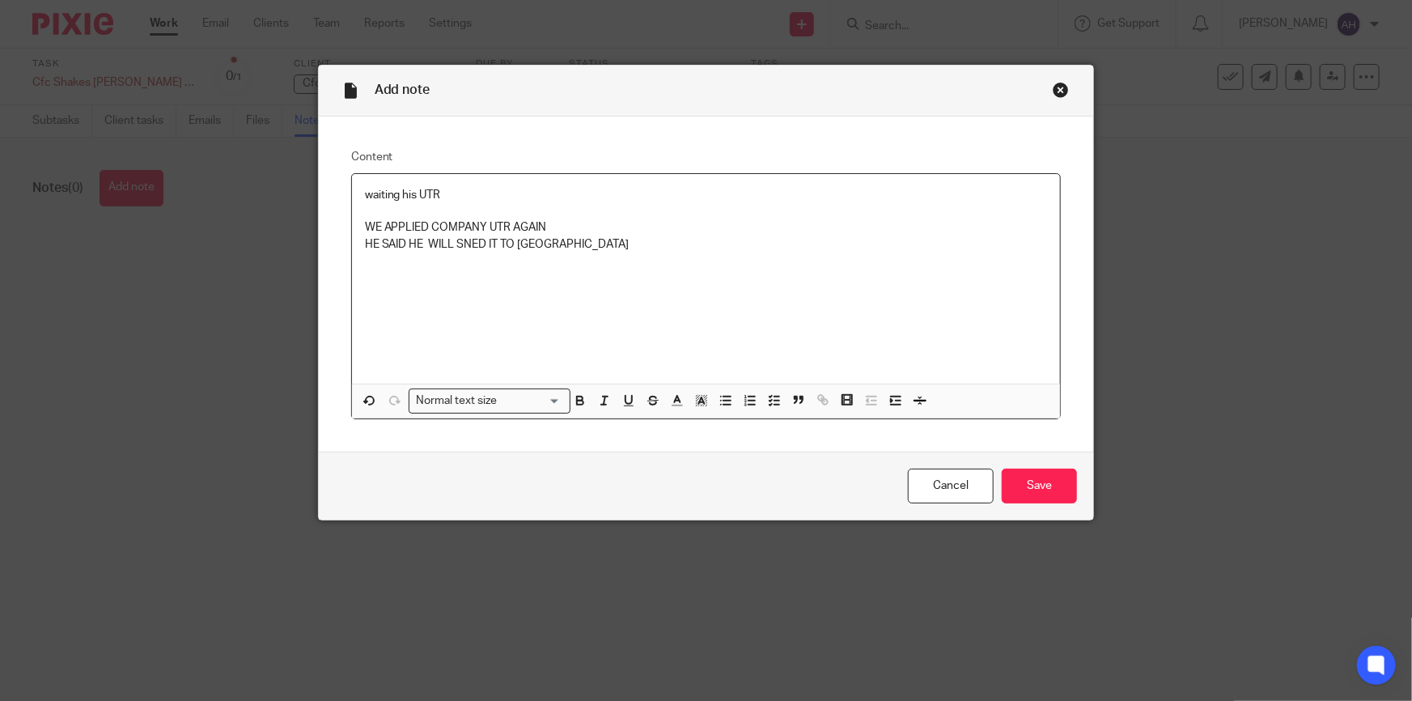
click at [593, 243] on p "HE SAID HE WILL SNED IT TO [GEOGRAPHIC_DATA]" at bounding box center [706, 244] width 683 height 16
click at [739, 280] on div "waiting his UTR WE APPLIED COMPANY UTR AGAIN HE SAID HE WILL SNED IT TO [GEOGRA…" at bounding box center [706, 279] width 709 height 210
click at [562, 224] on p "WE APPLIED COMPANY UTR AGAIN" at bounding box center [706, 227] width 683 height 16
click at [1034, 478] on input "Save" at bounding box center [1039, 485] width 75 height 35
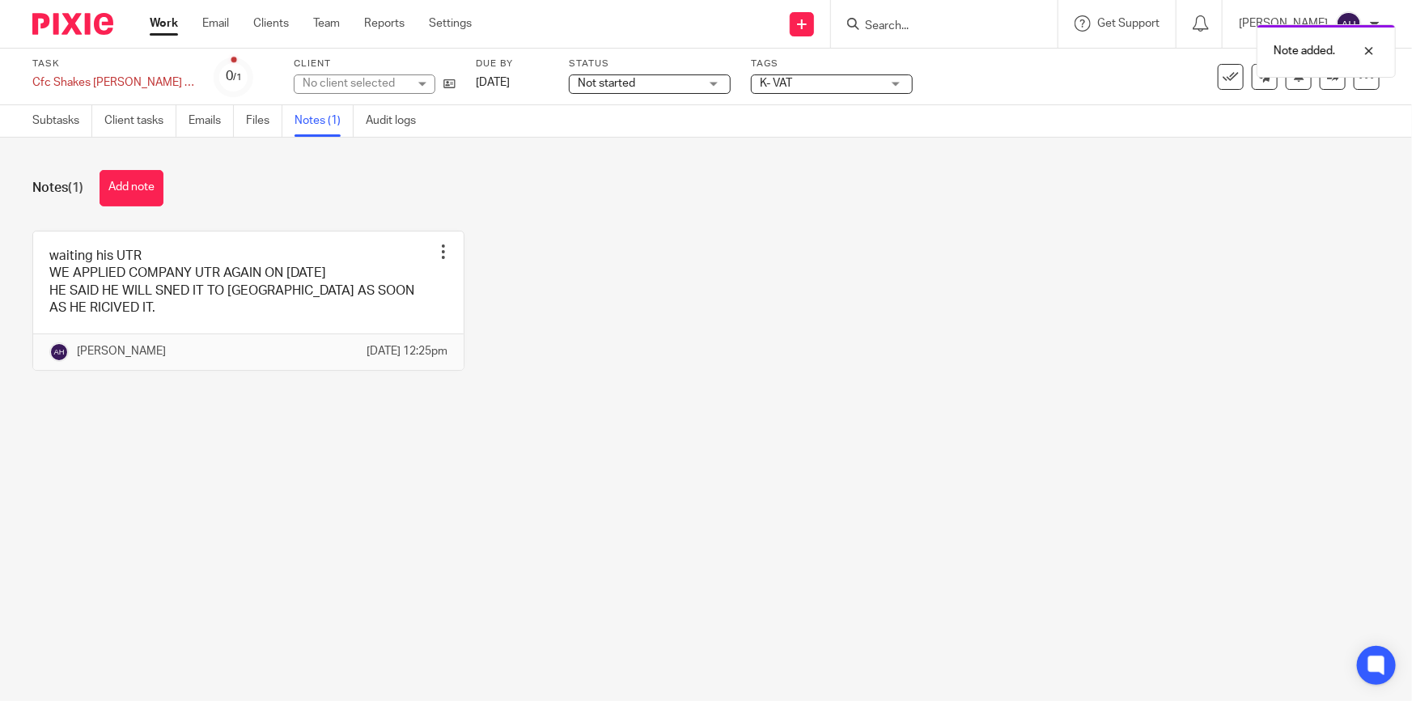
click at [717, 299] on div "waiting his UTR WE APPLIED COMPANY UTR AGAIN ON [DATE] HE SAID HE WILL SNED IT …" at bounding box center [693, 313] width 1372 height 164
click at [784, 235] on div "waiting his UTR WE APPLIED COMPANY UTR AGAIN ON [DATE] HE SAID HE WILL SNED IT …" at bounding box center [693, 313] width 1372 height 164
click at [658, 273] on div "waiting his UTR WE APPLIED COMPANY UTR AGAIN ON [DATE] HE SAID HE WILL SNED IT …" at bounding box center [693, 313] width 1372 height 164
